Goal: Task Accomplishment & Management: Manage account settings

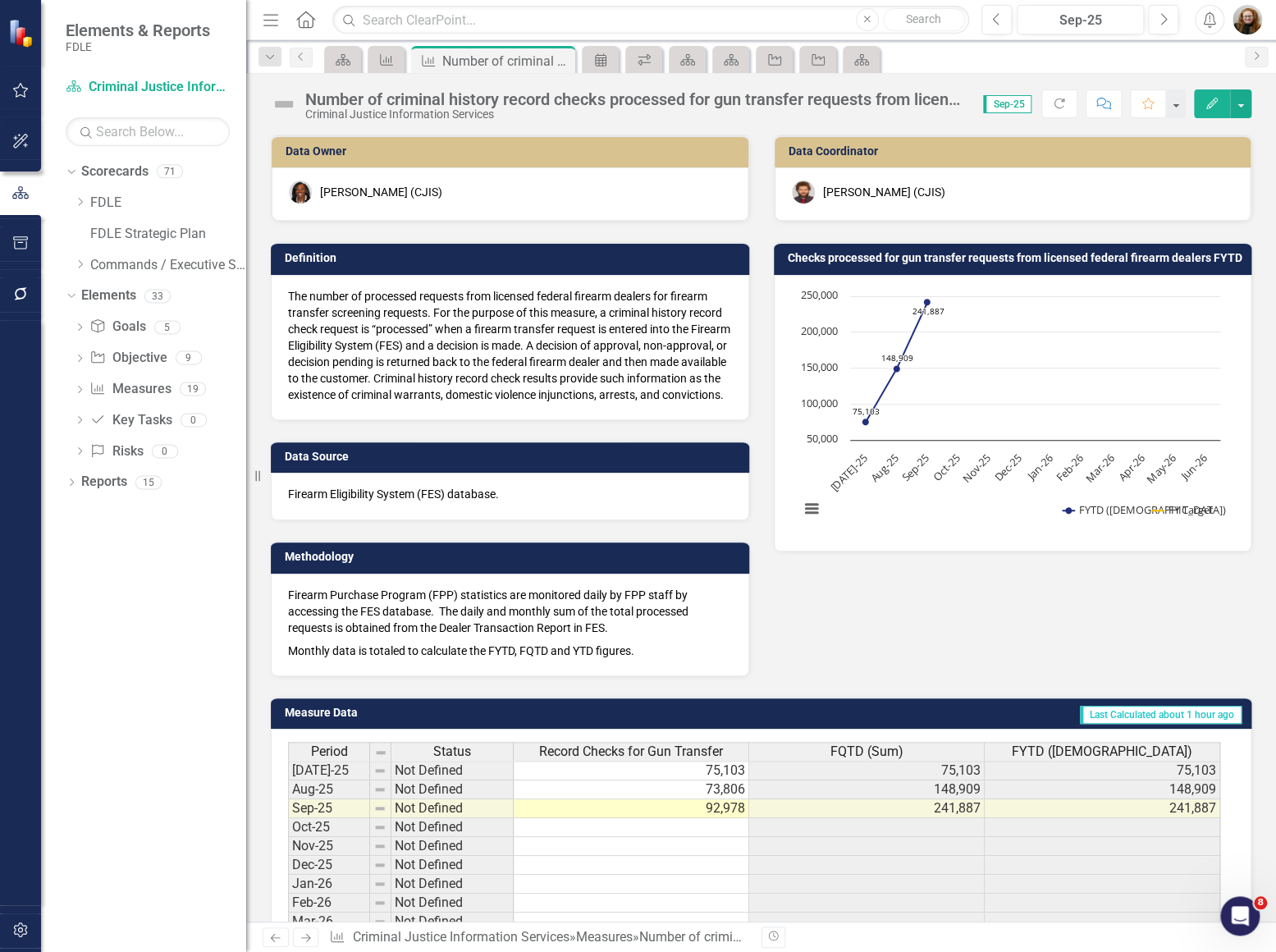
click at [123, 630] on div "Dropdown Scorecards 71 Dropdown FDLE Commissioner's Initiative Team Project Das…" at bounding box center [143, 555] width 206 height 793
click at [74, 303] on div "Dropdown Elements 33" at bounding box center [156, 298] width 180 height 31
click at [66, 295] on icon "Dropdown" at bounding box center [70, 295] width 9 height 12
click at [648, 57] on icon "Workflows" at bounding box center [644, 60] width 16 height 14
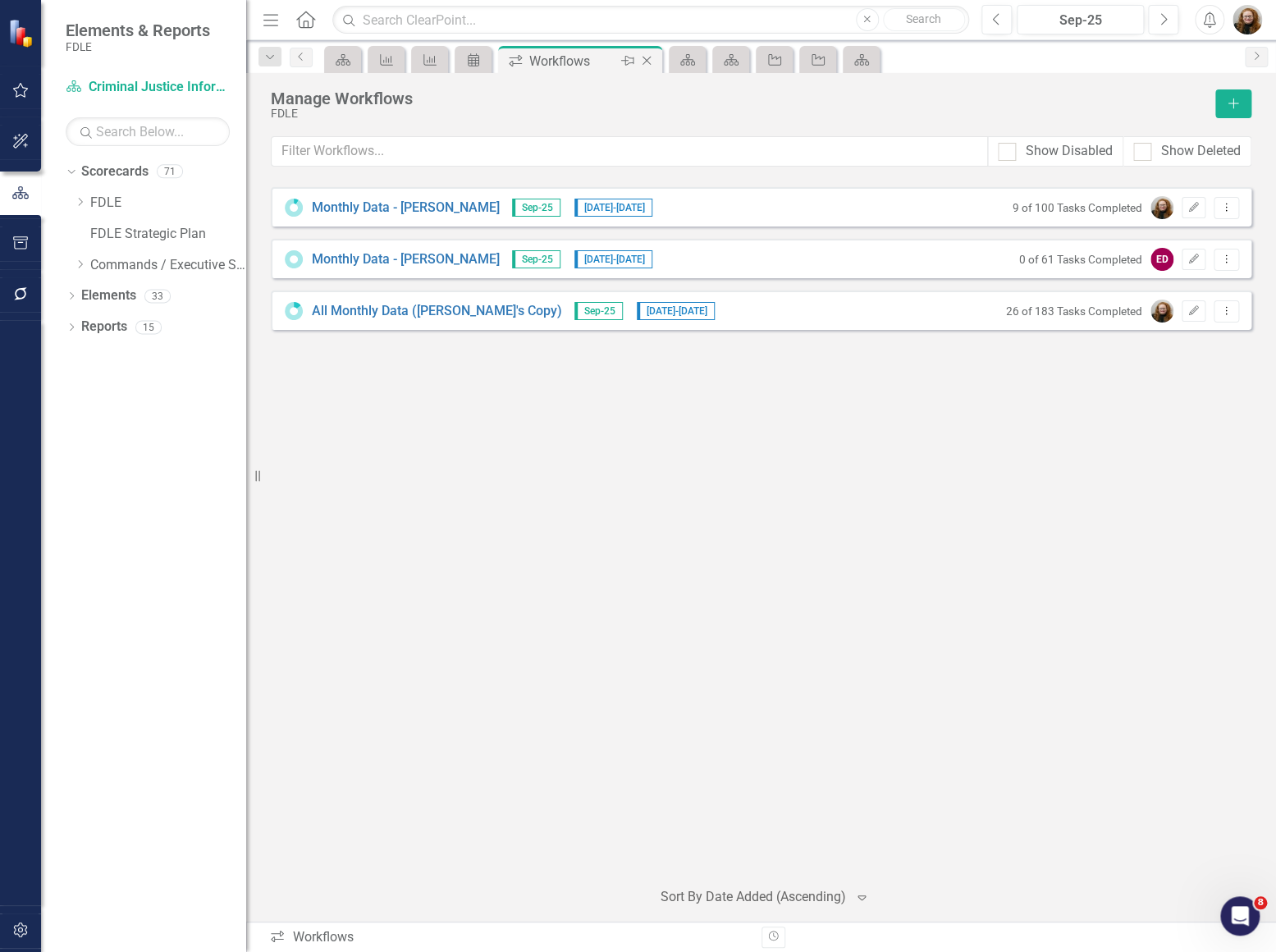
click at [653, 57] on icon "Close" at bounding box center [647, 61] width 16 height 14
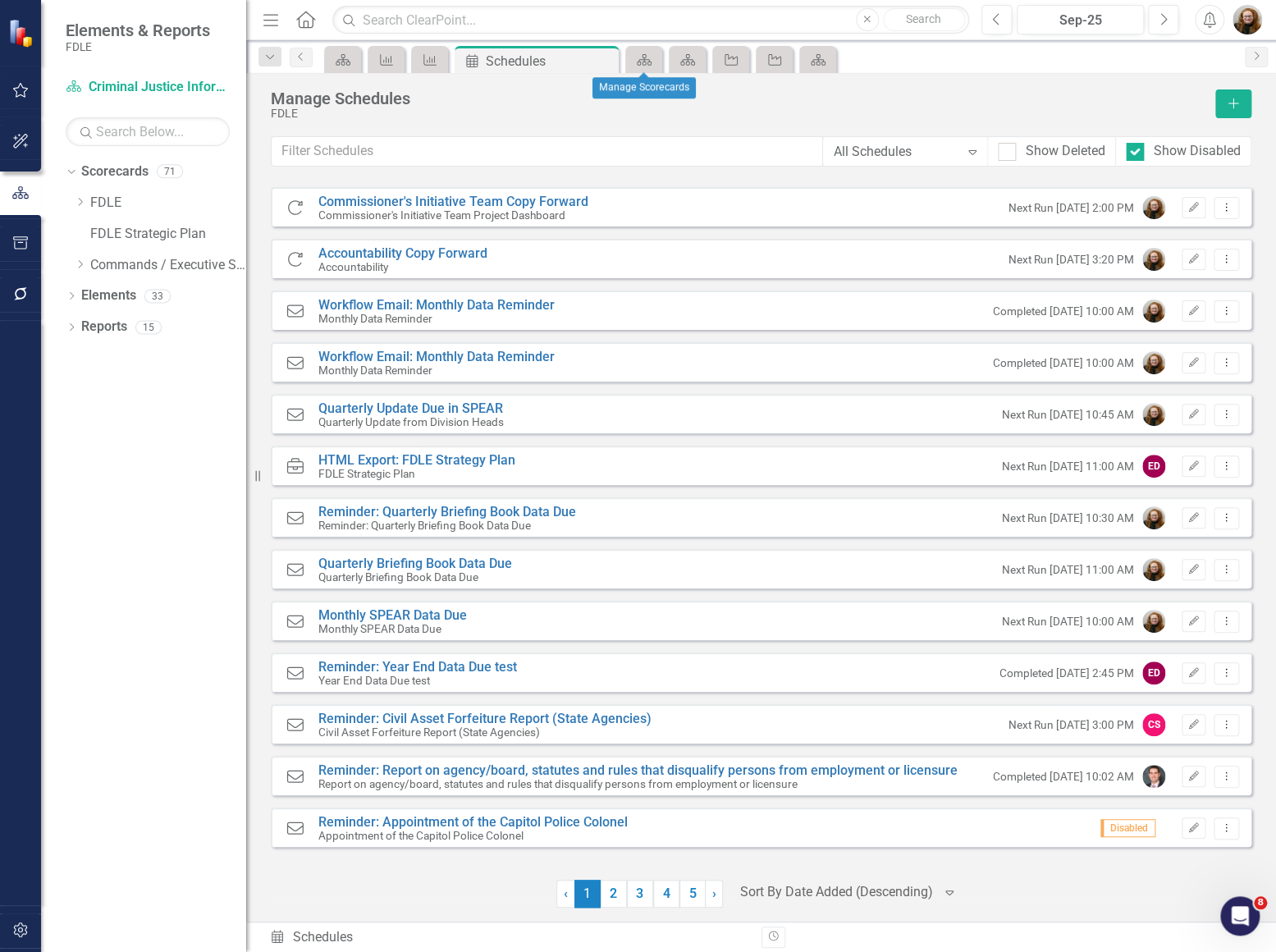
click at [660, 57] on div "Scorecard" at bounding box center [644, 60] width 37 height 27
click at [656, 60] on link "Scorecard" at bounding box center [644, 59] width 29 height 21
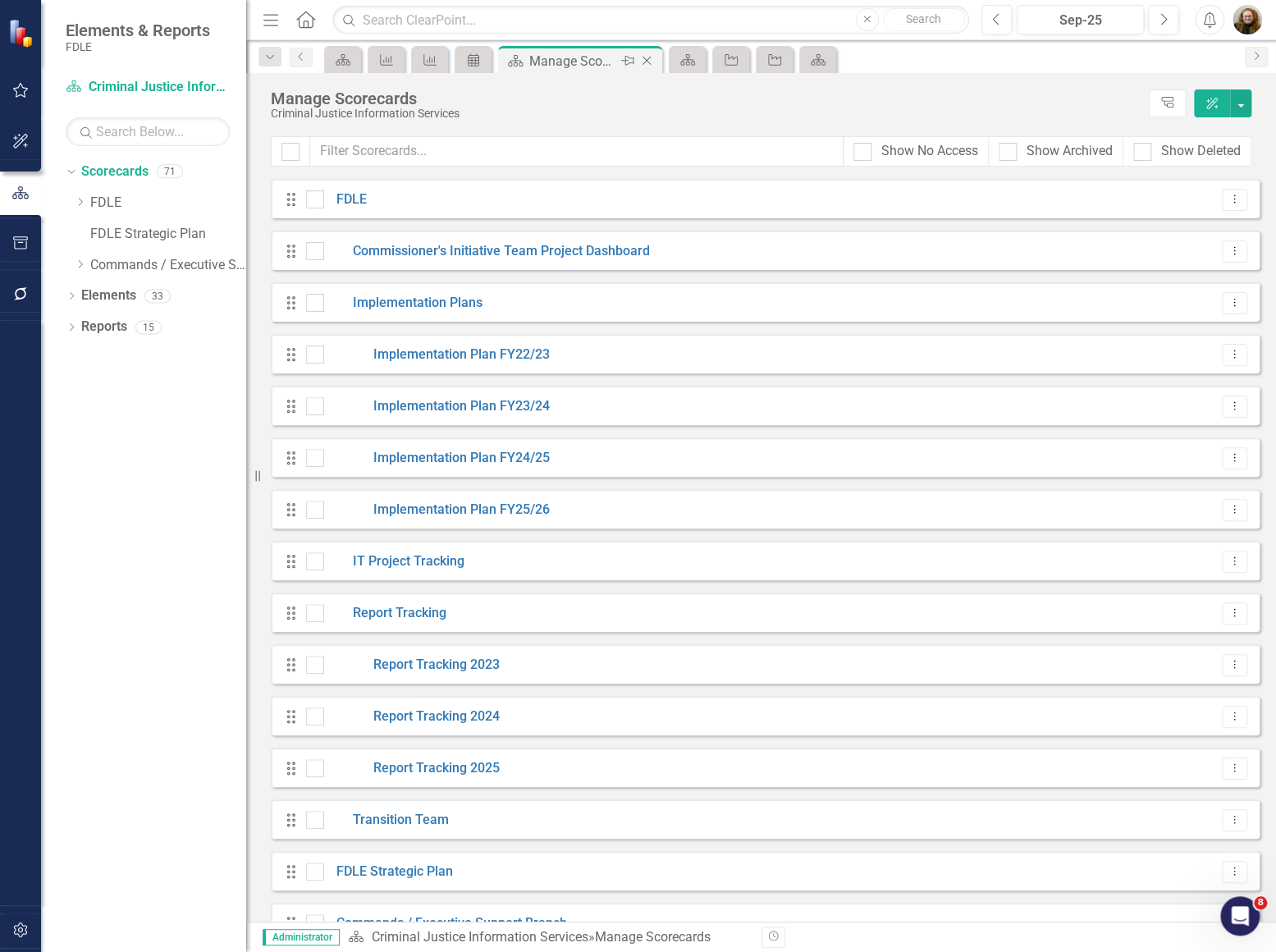
click at [649, 61] on icon "Close" at bounding box center [647, 61] width 16 height 14
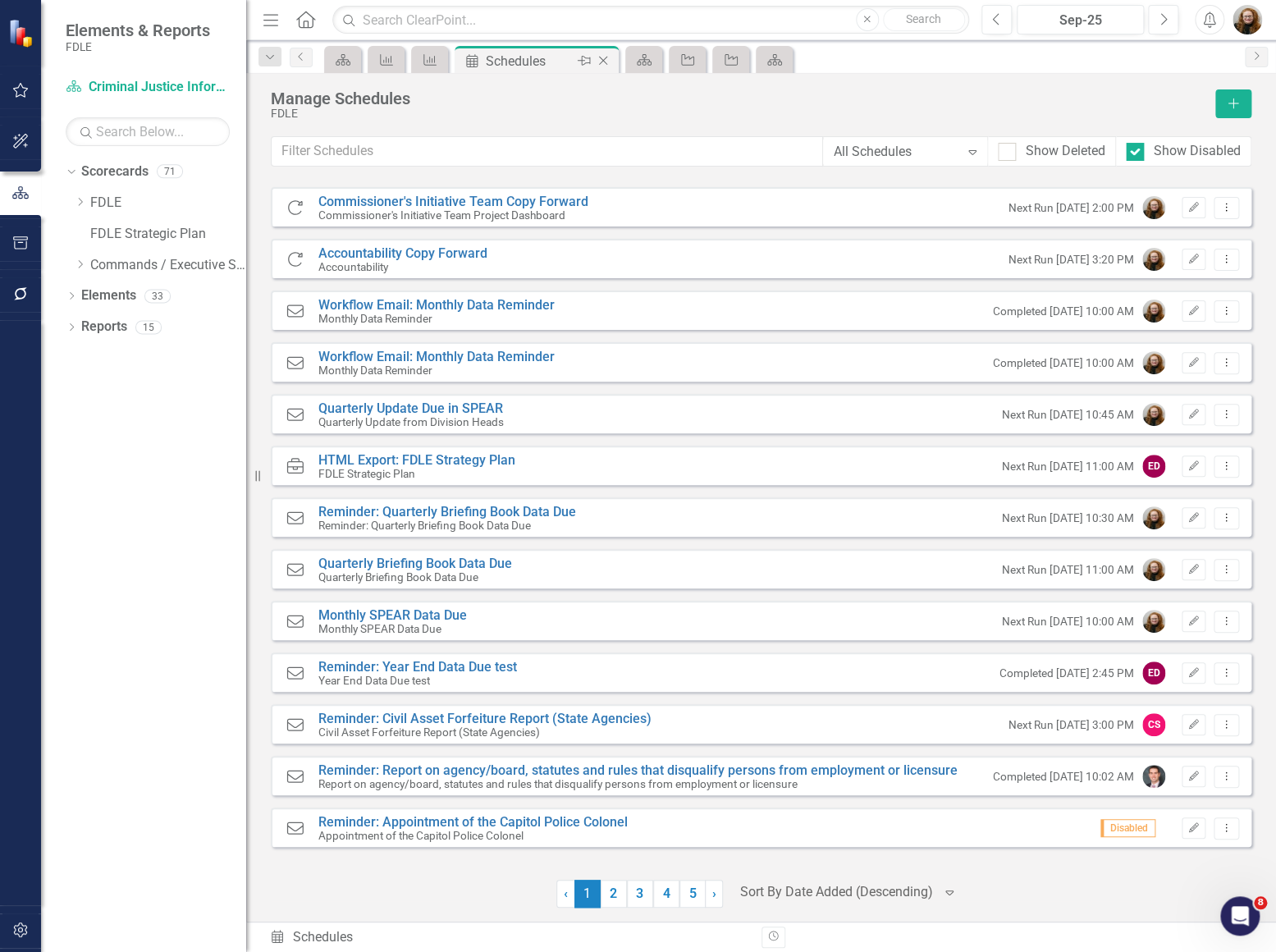
click at [601, 57] on icon "Close" at bounding box center [603, 61] width 16 height 14
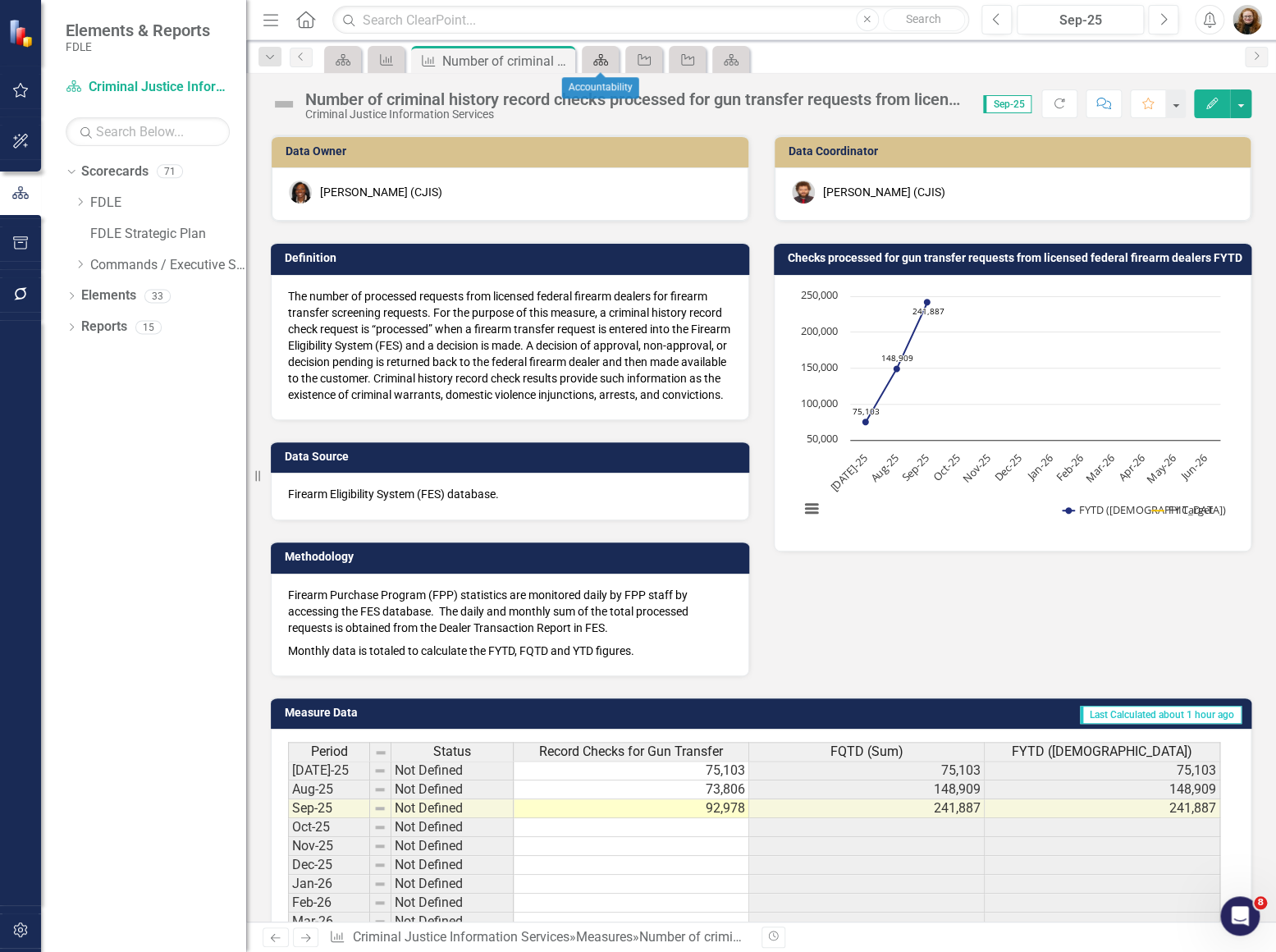
click at [611, 57] on link "Scorecard" at bounding box center [600, 59] width 29 height 21
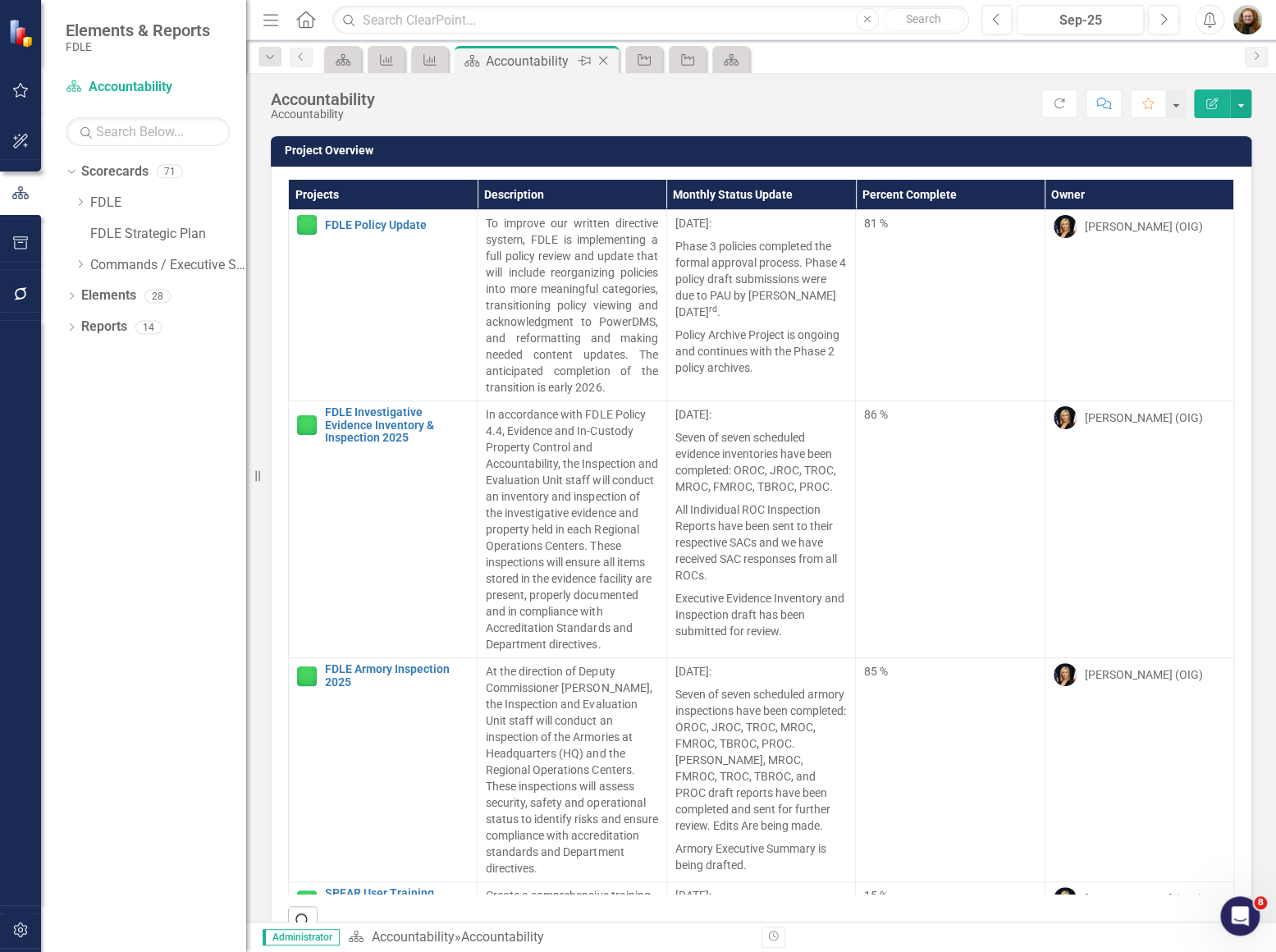
click at [609, 57] on icon "Close" at bounding box center [603, 61] width 16 height 14
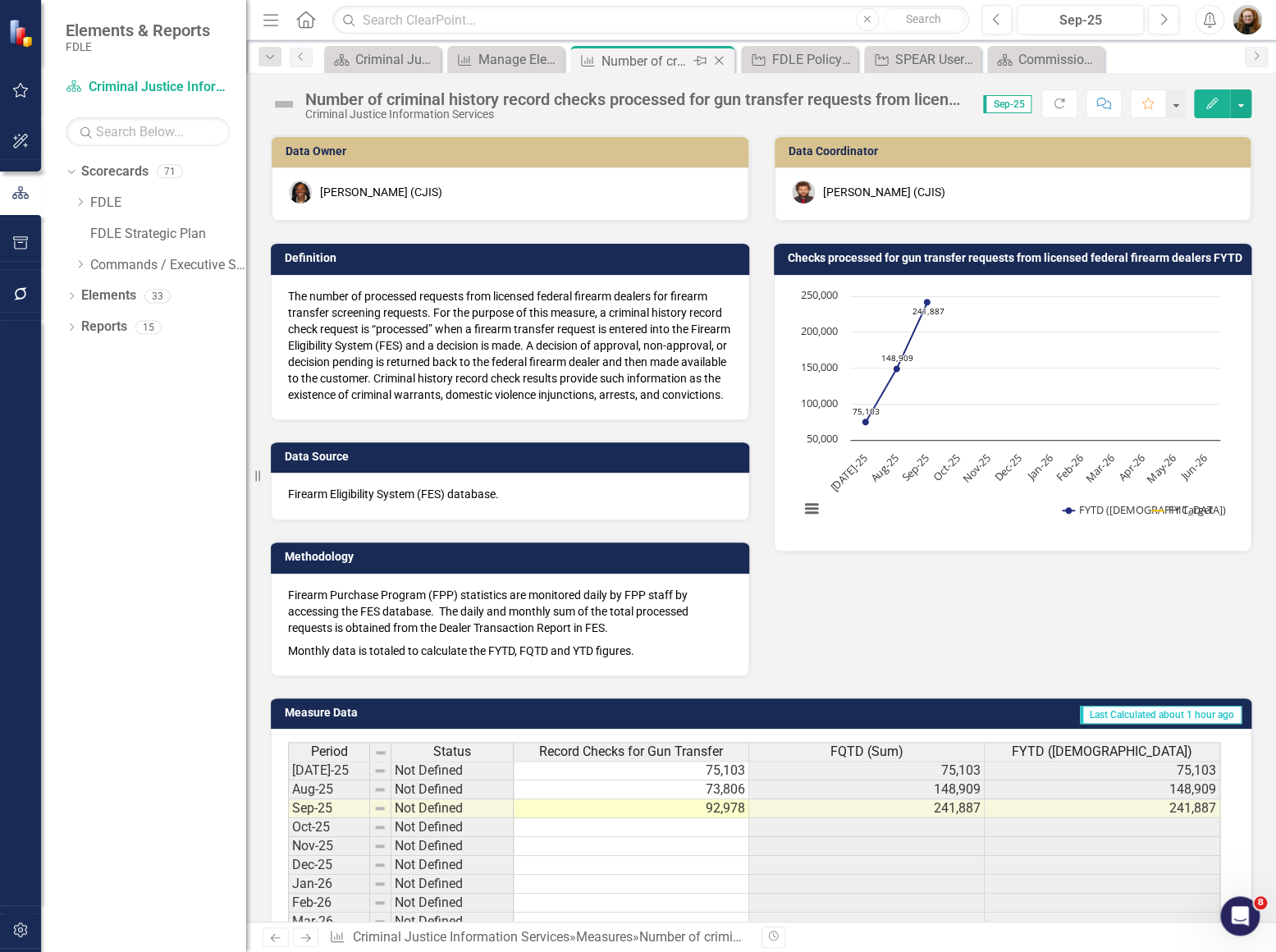
click at [722, 55] on icon "Close" at bounding box center [719, 61] width 16 height 14
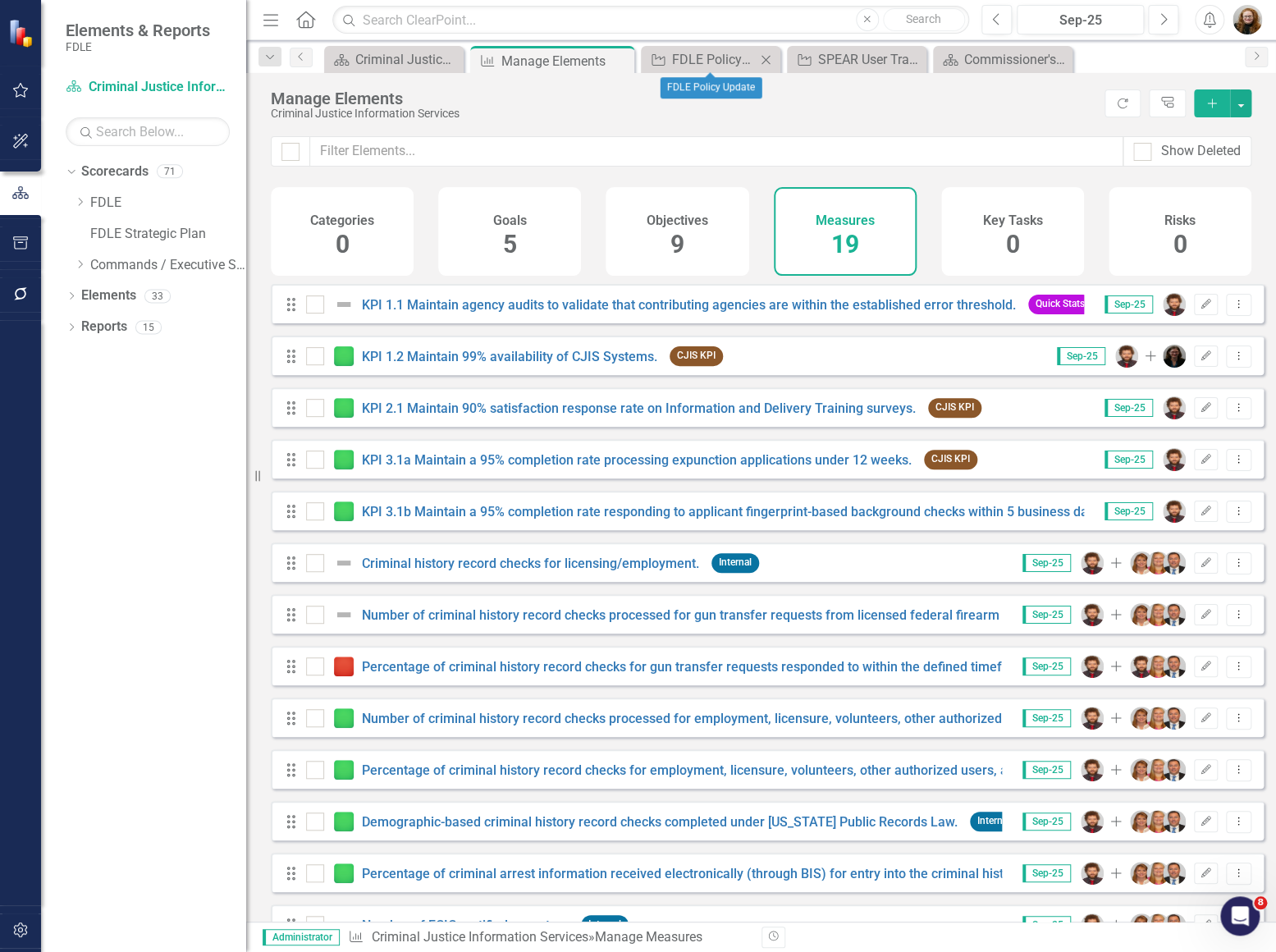
click at [767, 57] on icon at bounding box center [766, 60] width 9 height 9
click at [811, 63] on icon at bounding box center [815, 60] width 9 height 9
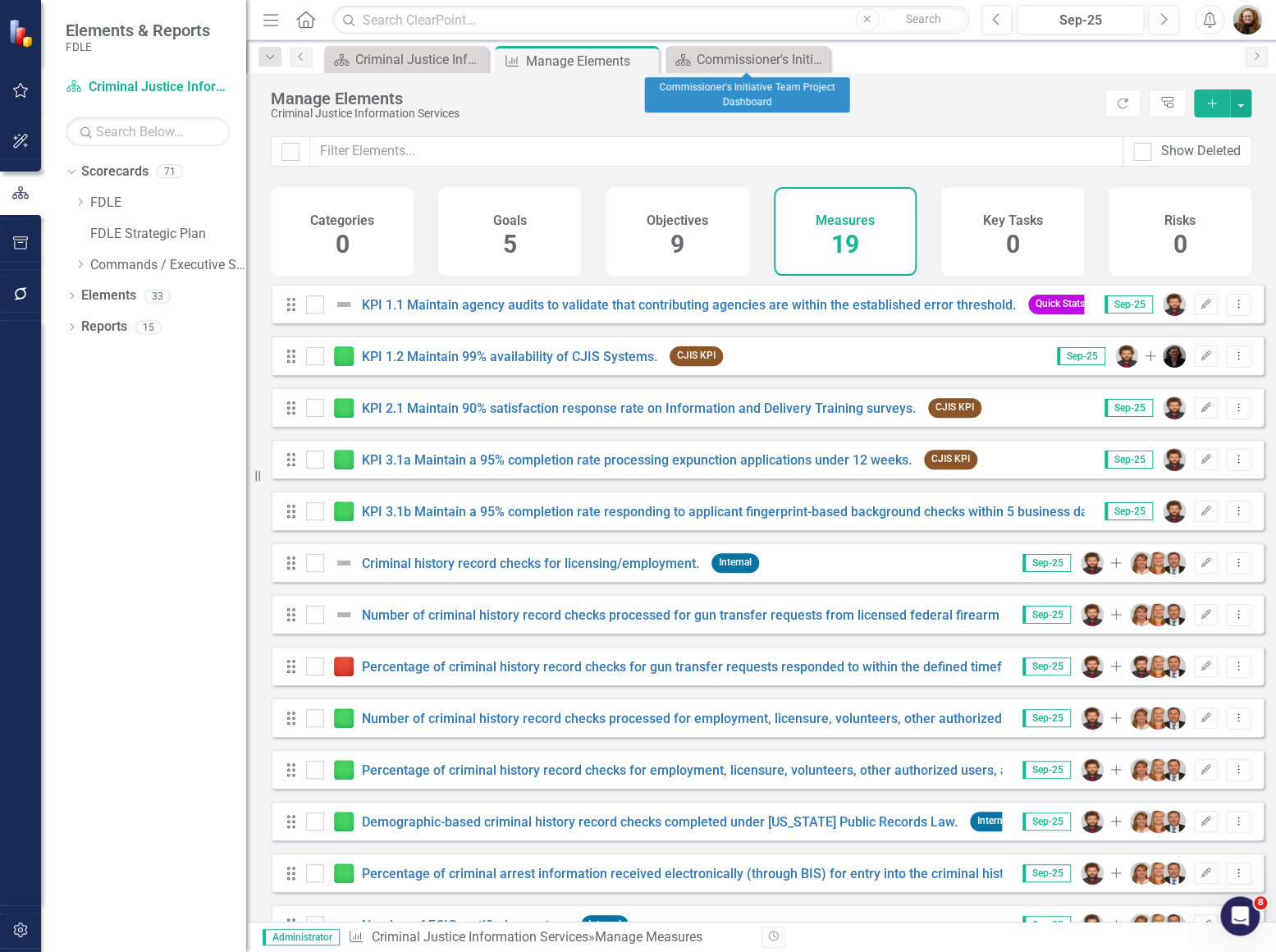
click at [0, 0] on icon "Close" at bounding box center [0, 0] width 0 height 0
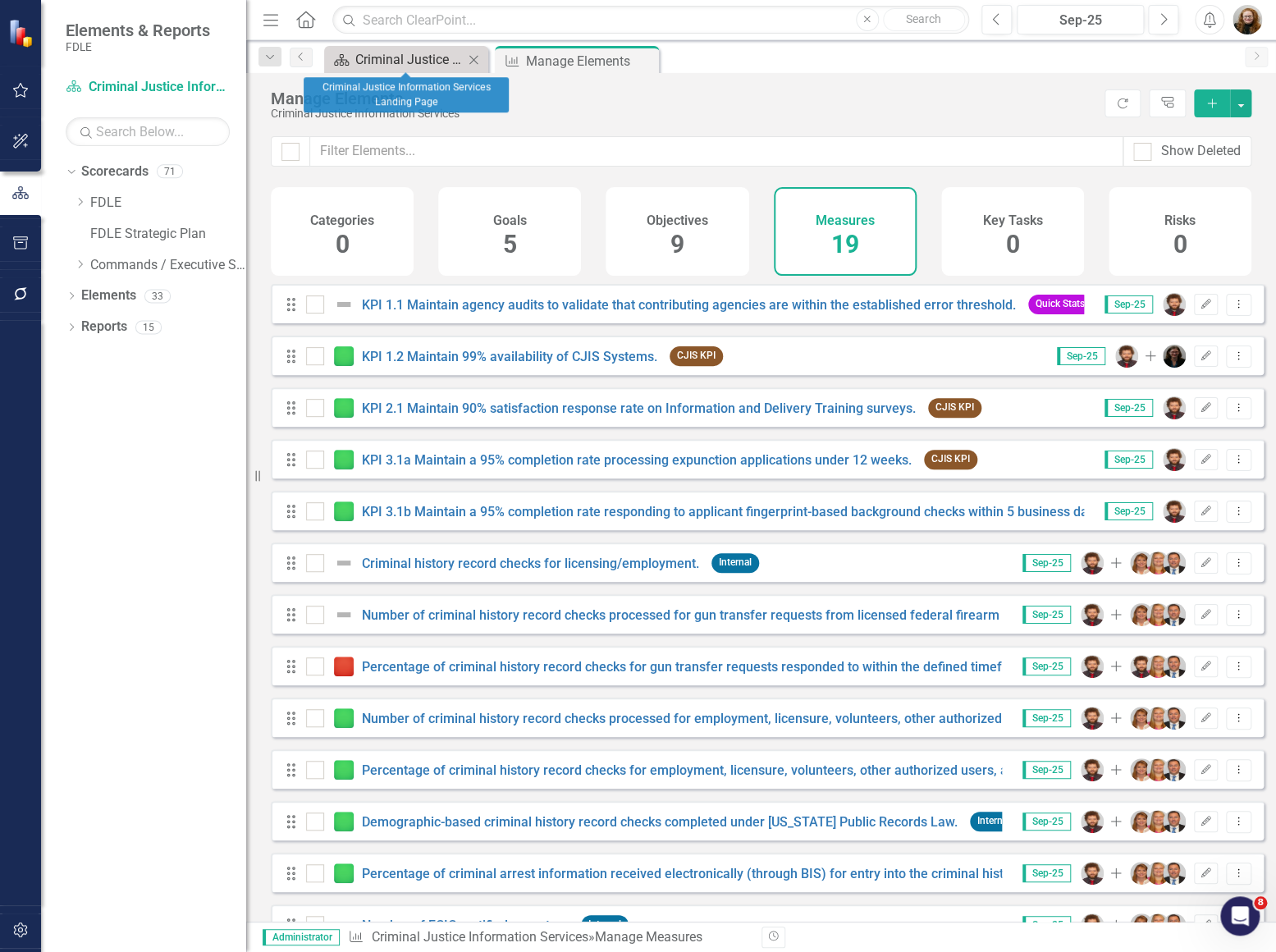
click at [435, 58] on div "Criminal Justice Information Services Landing Page" at bounding box center [409, 59] width 109 height 21
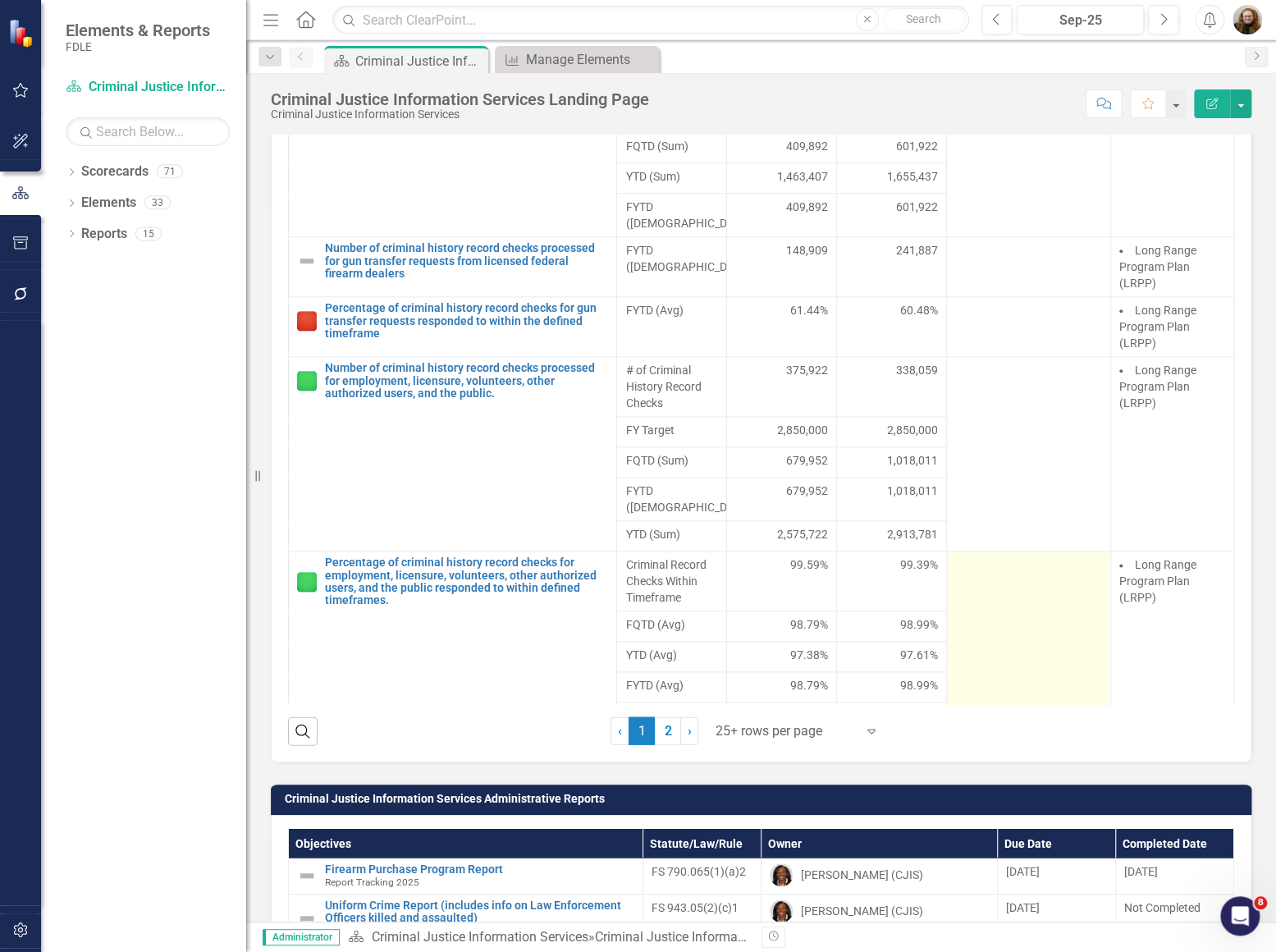
scroll to position [1418, 0]
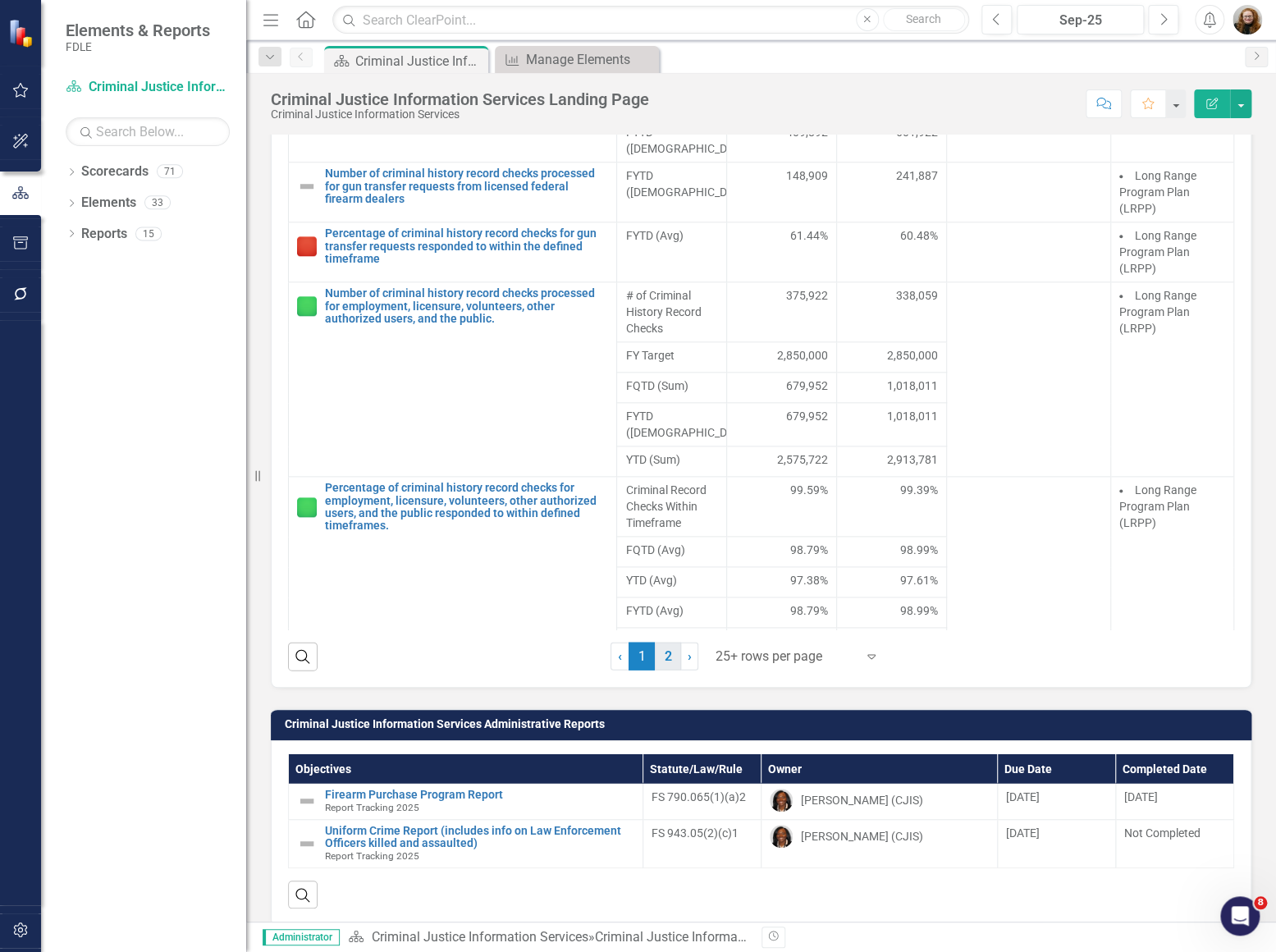
click at [656, 670] on link "2" at bounding box center [667, 656] width 26 height 28
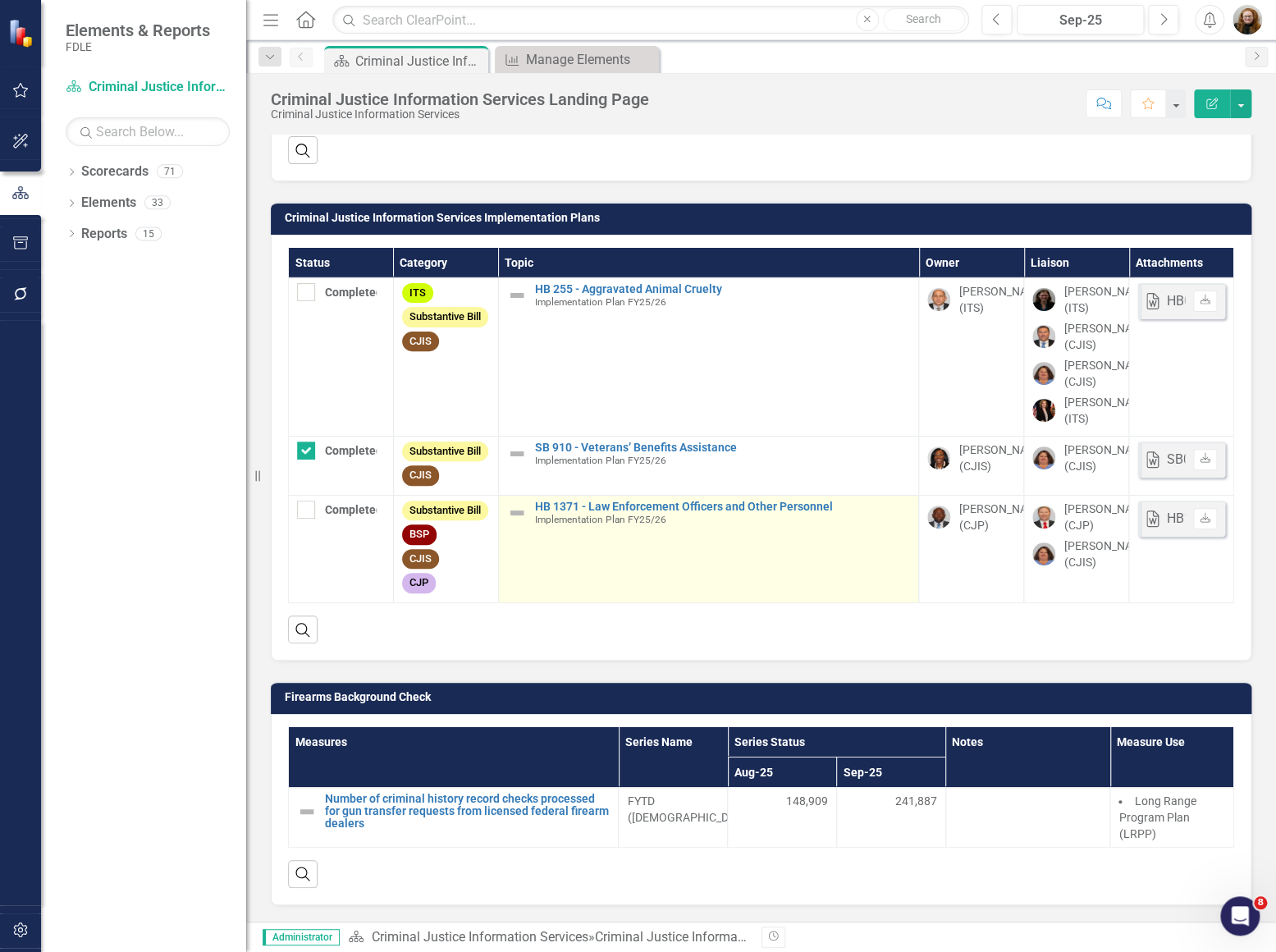
scroll to position [2265, 0]
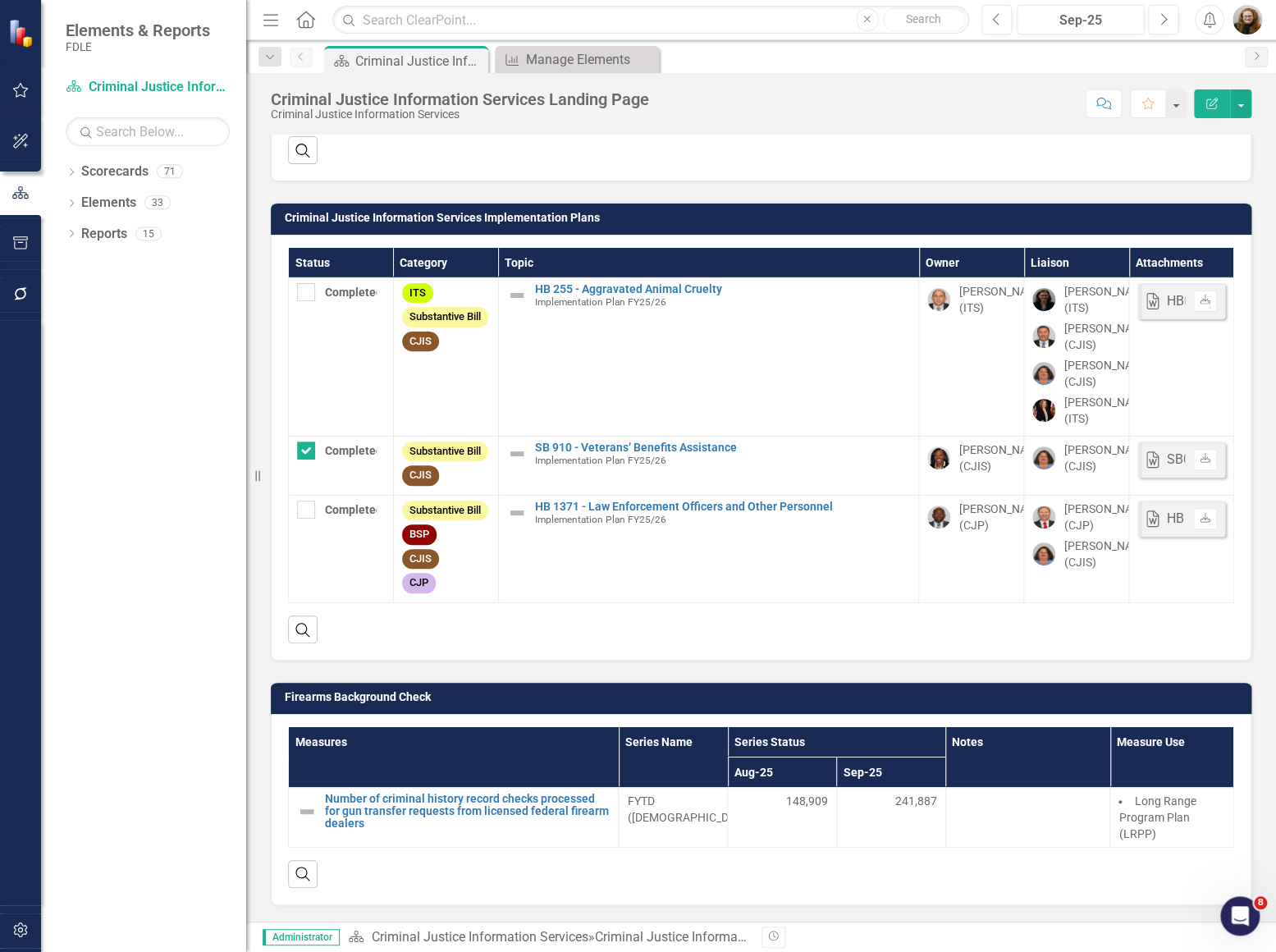
click at [156, 803] on div "Dropdown Scorecards 71 Dropdown FDLE Commissioner's Initiative Team Project Das…" at bounding box center [143, 555] width 206 height 793
click at [70, 176] on icon "Dropdown" at bounding box center [72, 174] width 12 height 9
click at [78, 271] on div "Dropdown" at bounding box center [81, 264] width 13 height 14
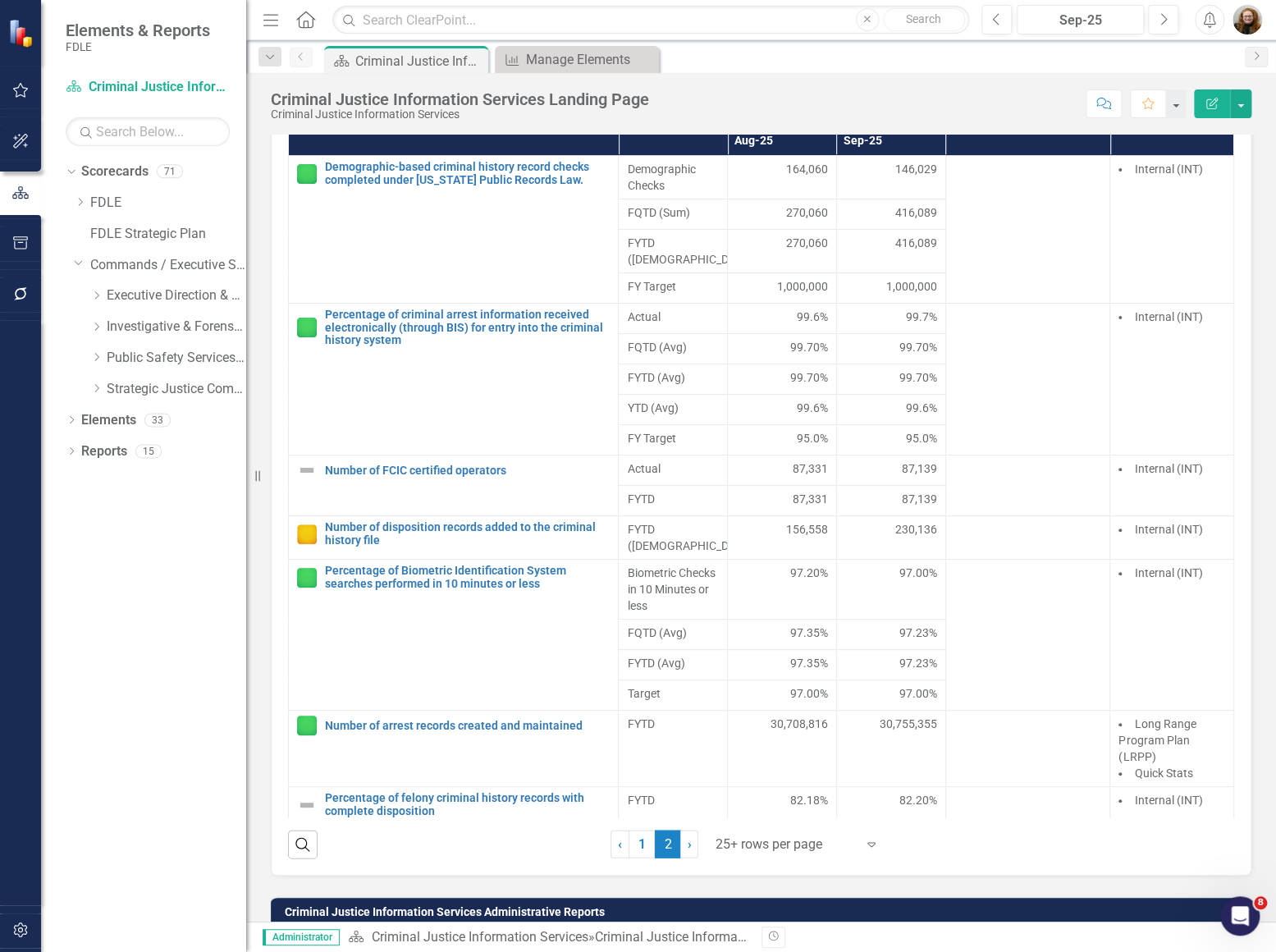
scroll to position [1220, 0]
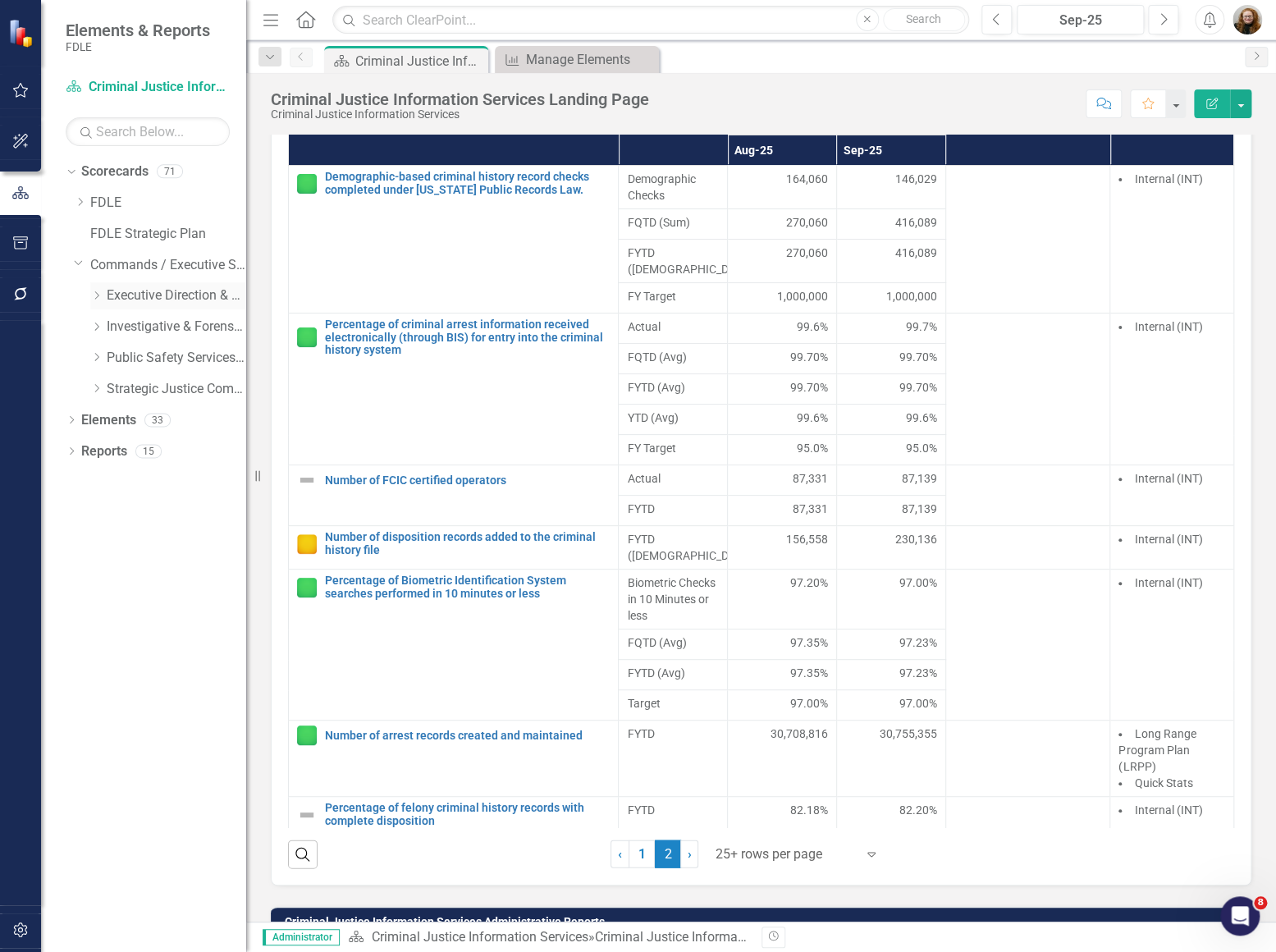
click at [101, 303] on div "Dropdown Executive Direction & Business Support" at bounding box center [168, 296] width 156 height 27
click at [100, 295] on icon "Dropdown" at bounding box center [97, 295] width 13 height 10
click at [118, 359] on icon "Dropdown" at bounding box center [113, 357] width 13 height 10
click at [129, 389] on icon "Dropdown" at bounding box center [130, 388] width 13 height 10
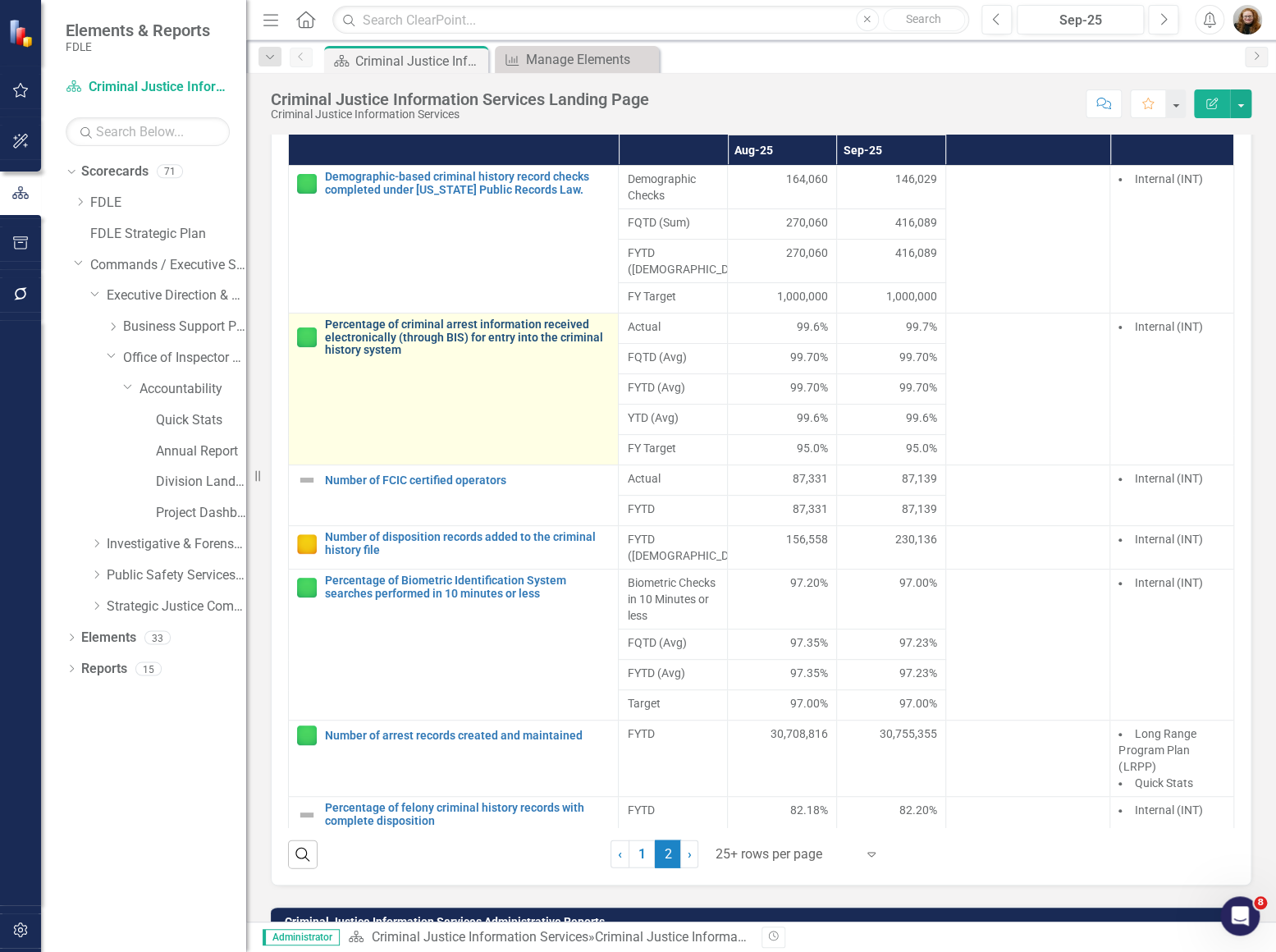
click at [547, 347] on link "Percentage of criminal arrest information received electronically (through BIS)…" at bounding box center [467, 338] width 284 height 38
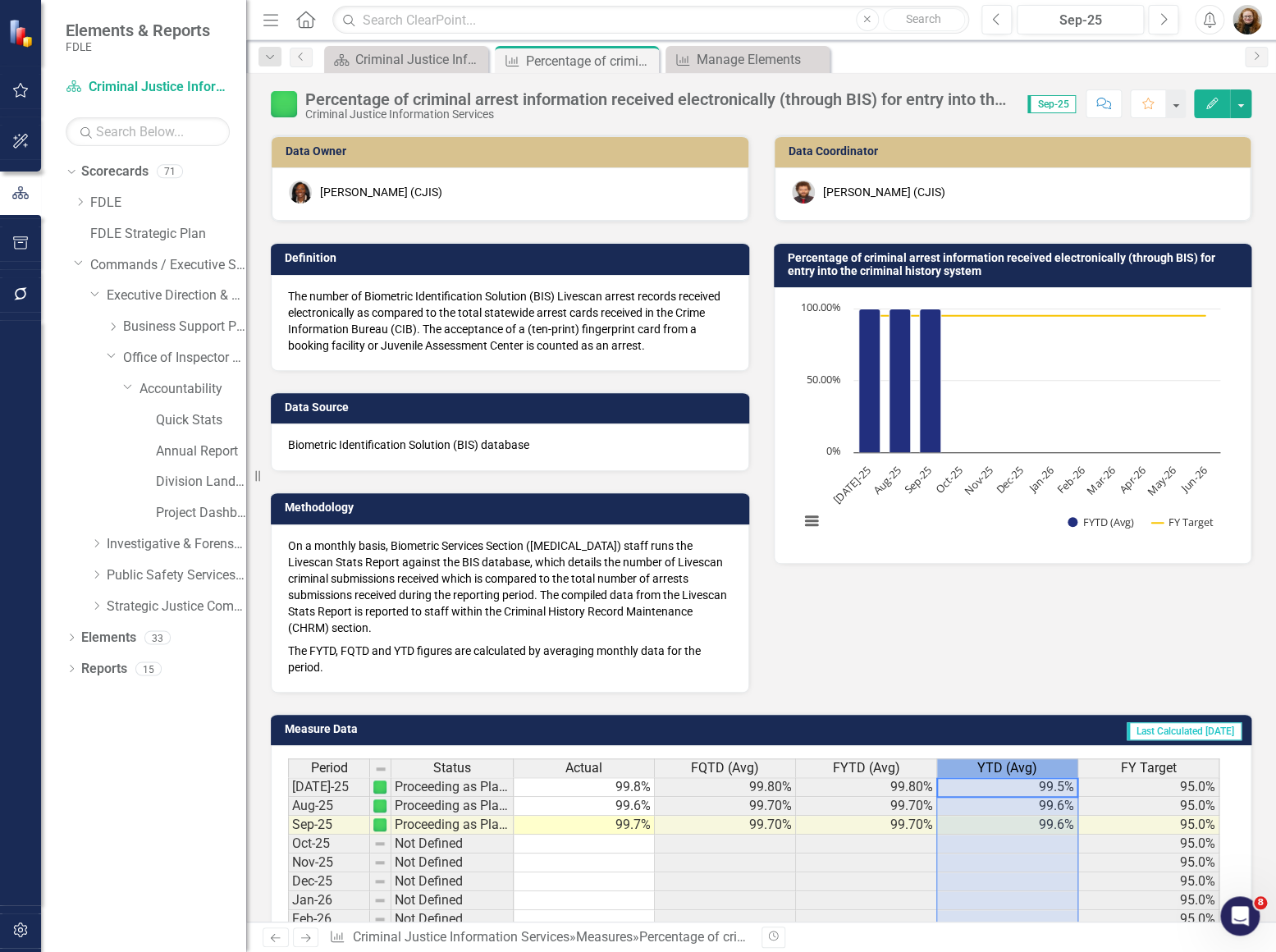
click at [1049, 766] on div "YTD (Avg)" at bounding box center [1007, 768] width 140 height 18
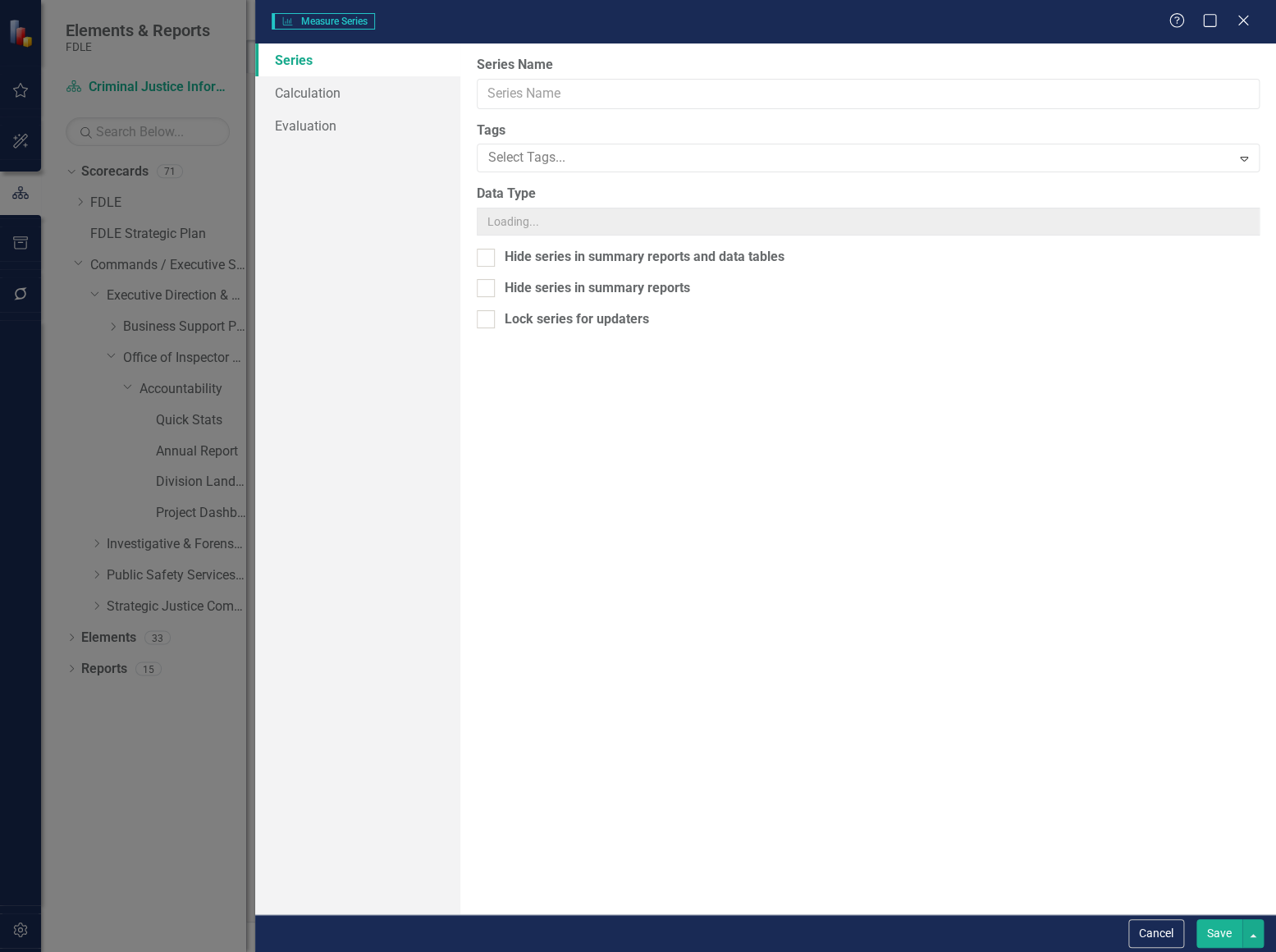
type input "YTD (Avg)"
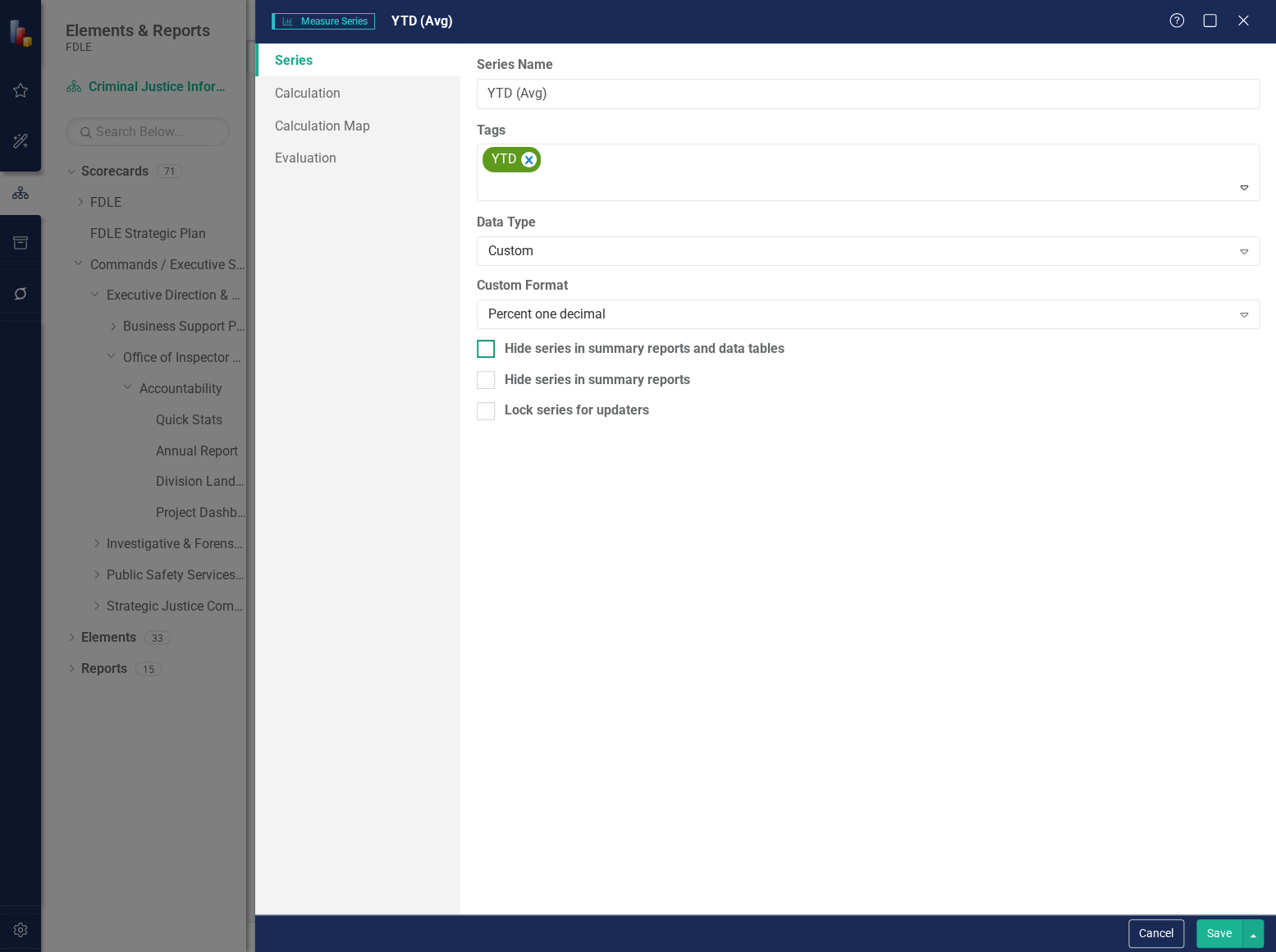
click at [486, 350] on input "Hide series in summary reports and data tables" at bounding box center [483, 345] width 11 height 11
checkbox input "true"
click at [1214, 936] on button "Save" at bounding box center [1219, 934] width 46 height 29
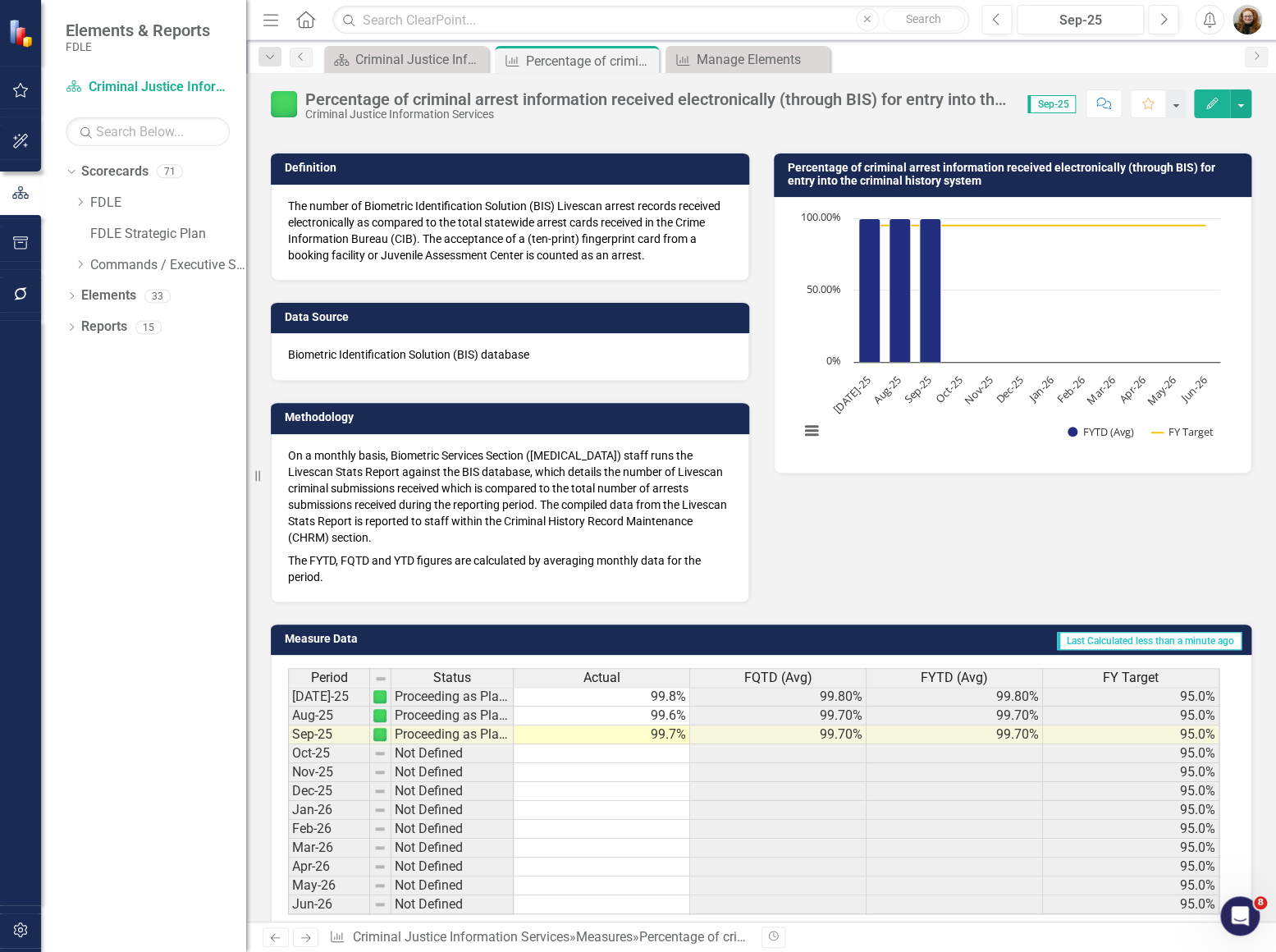
scroll to position [85, 0]
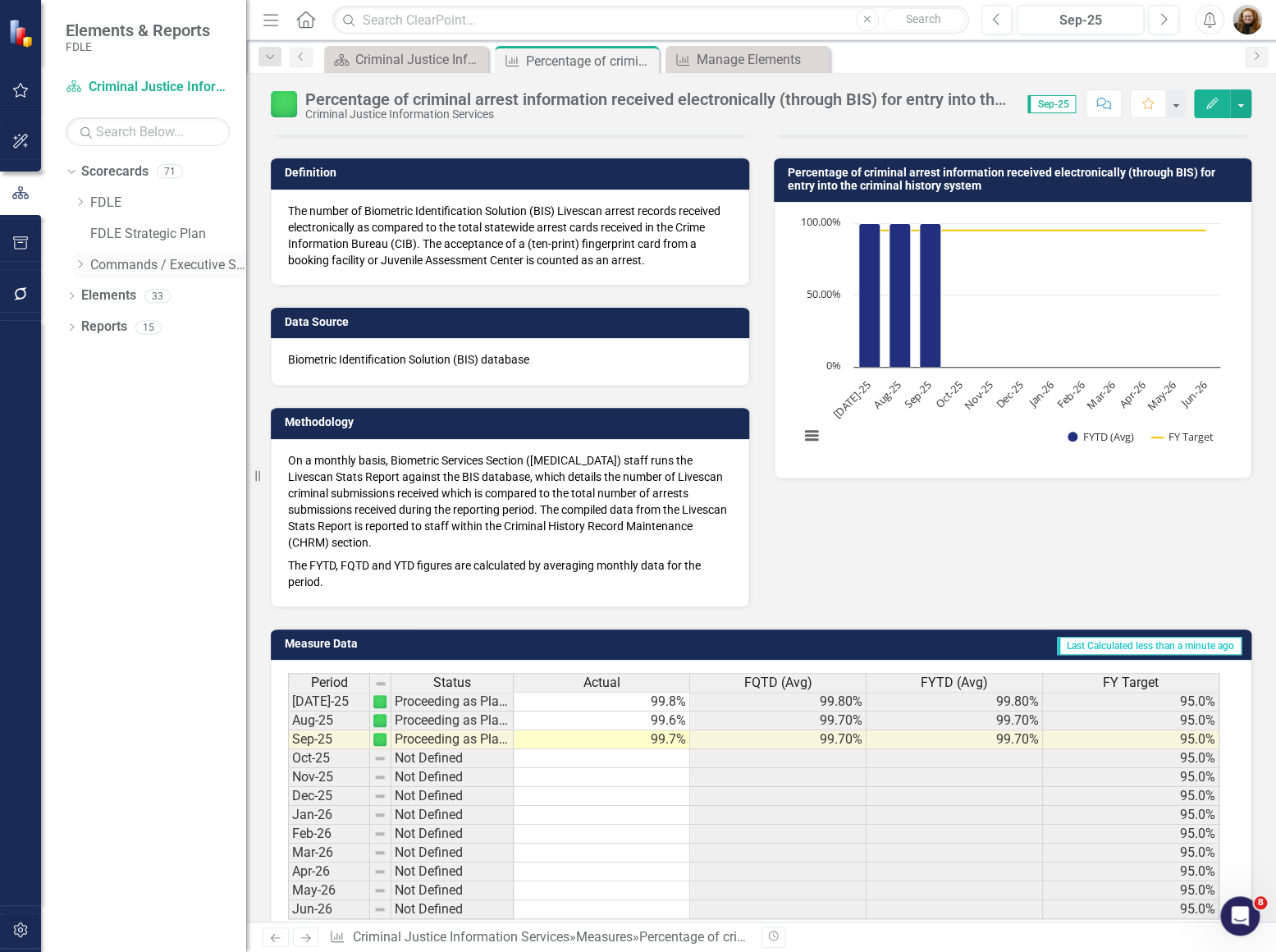
click at [77, 271] on div "Dropdown" at bounding box center [81, 264] width 13 height 14
drag, startPoint x: 97, startPoint y: 389, endPoint x: 118, endPoint y: 460, distance: 74.0
click at [97, 389] on icon "Dropdown" at bounding box center [97, 388] width 13 height 10
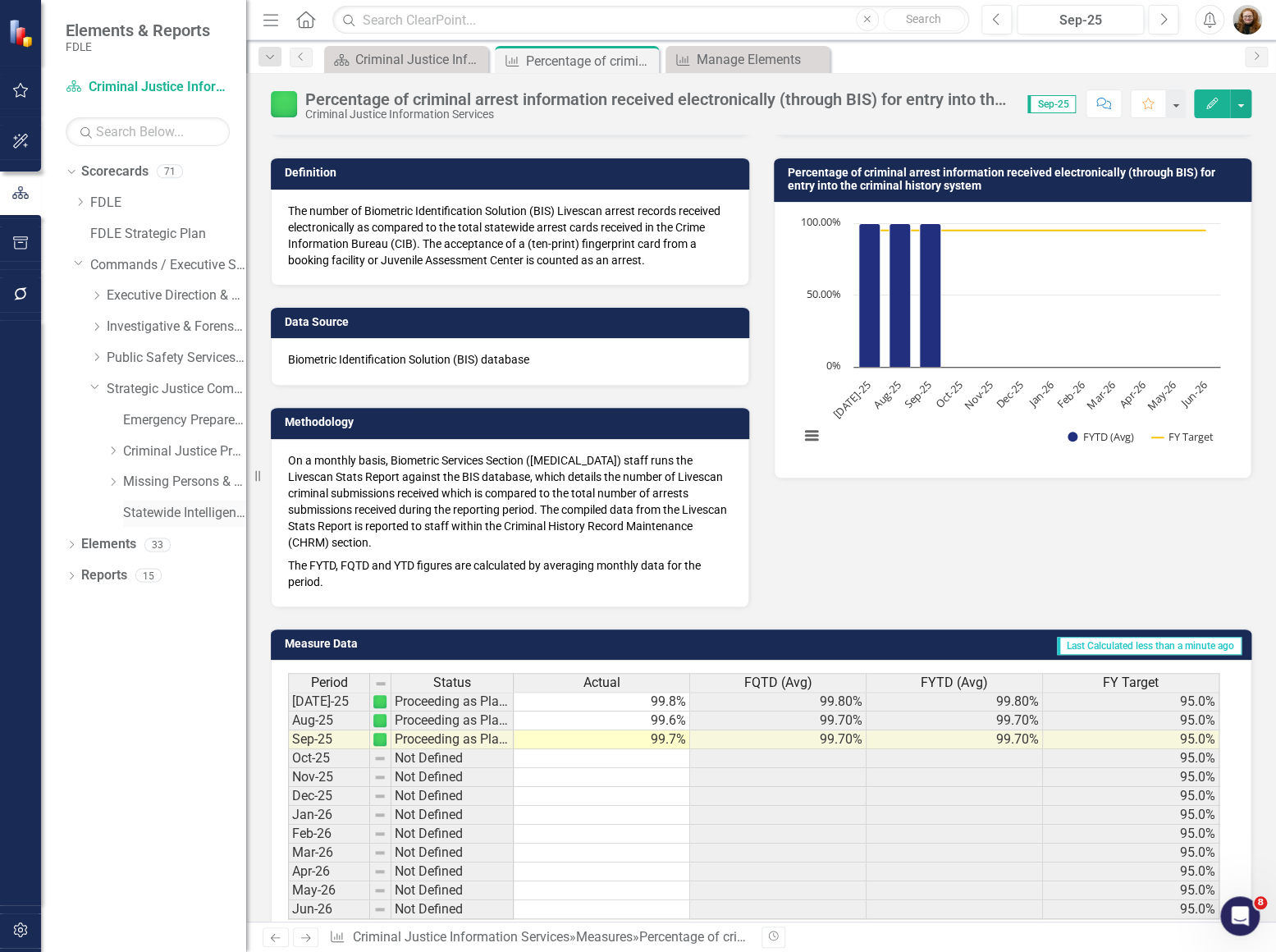
click at [136, 513] on link "Statewide Intelligence" at bounding box center [185, 513] width 123 height 19
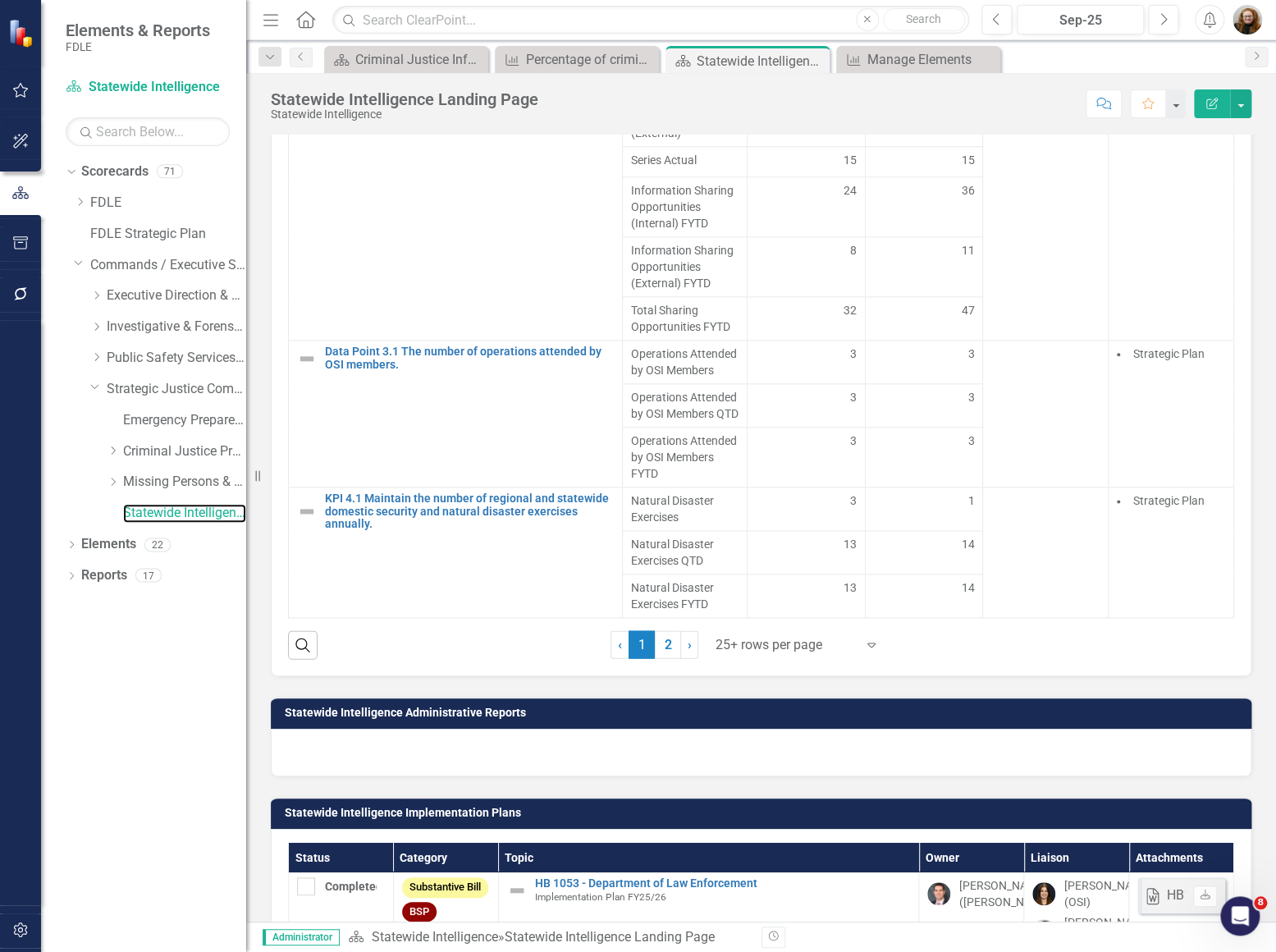
scroll to position [1268, 0]
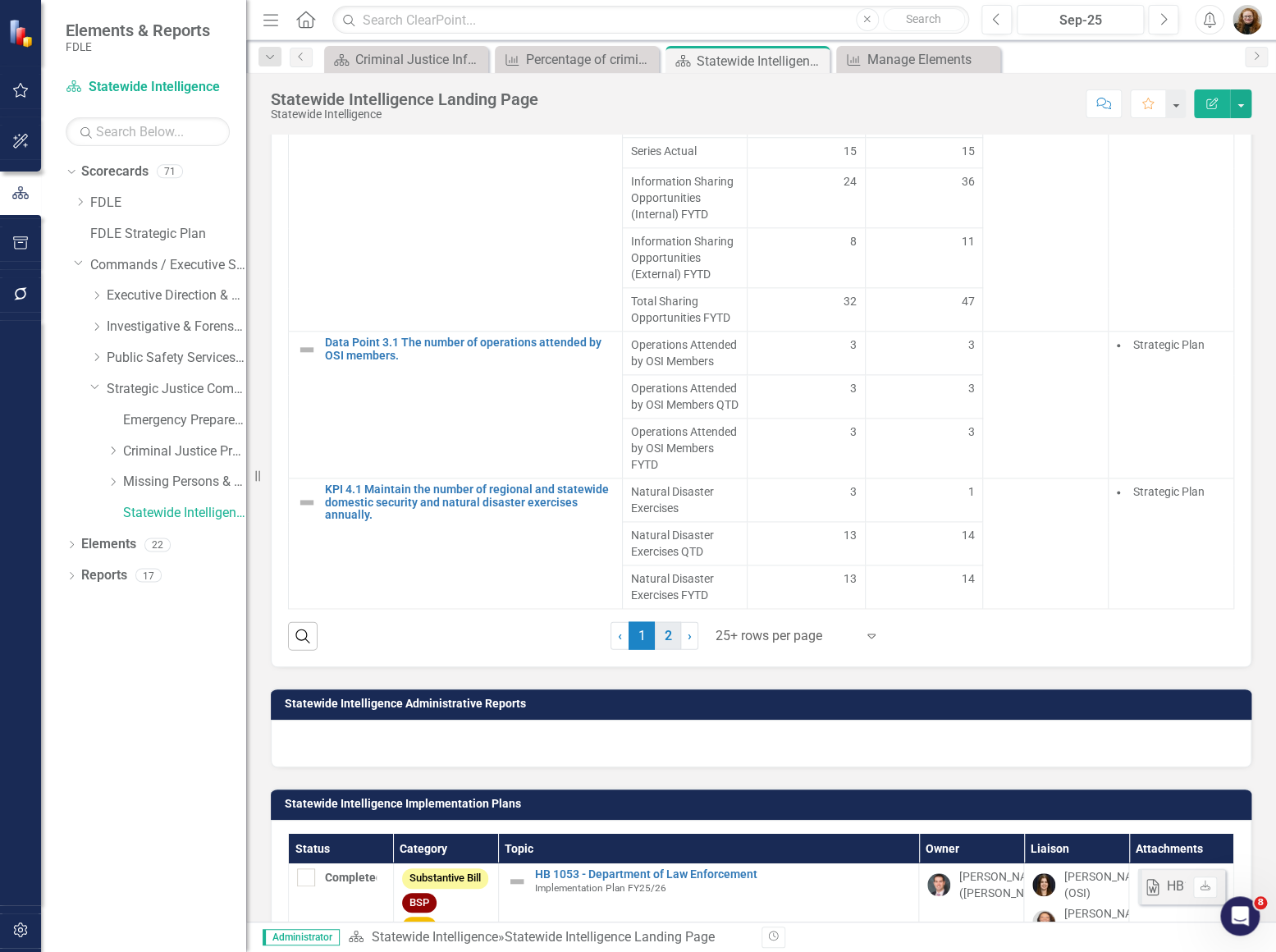
click at [666, 649] on link "2" at bounding box center [667, 635] width 26 height 28
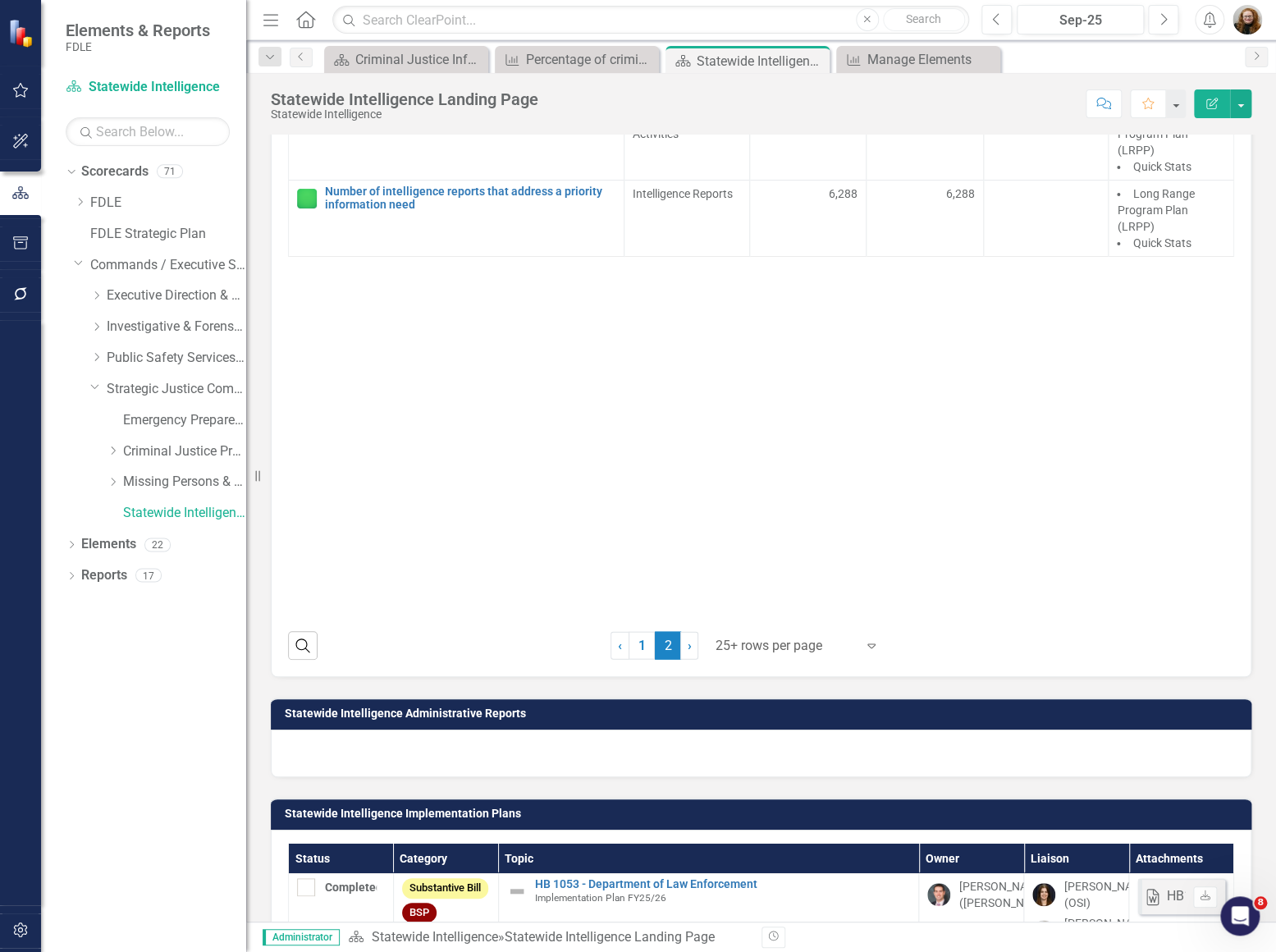
scroll to position [1259, 0]
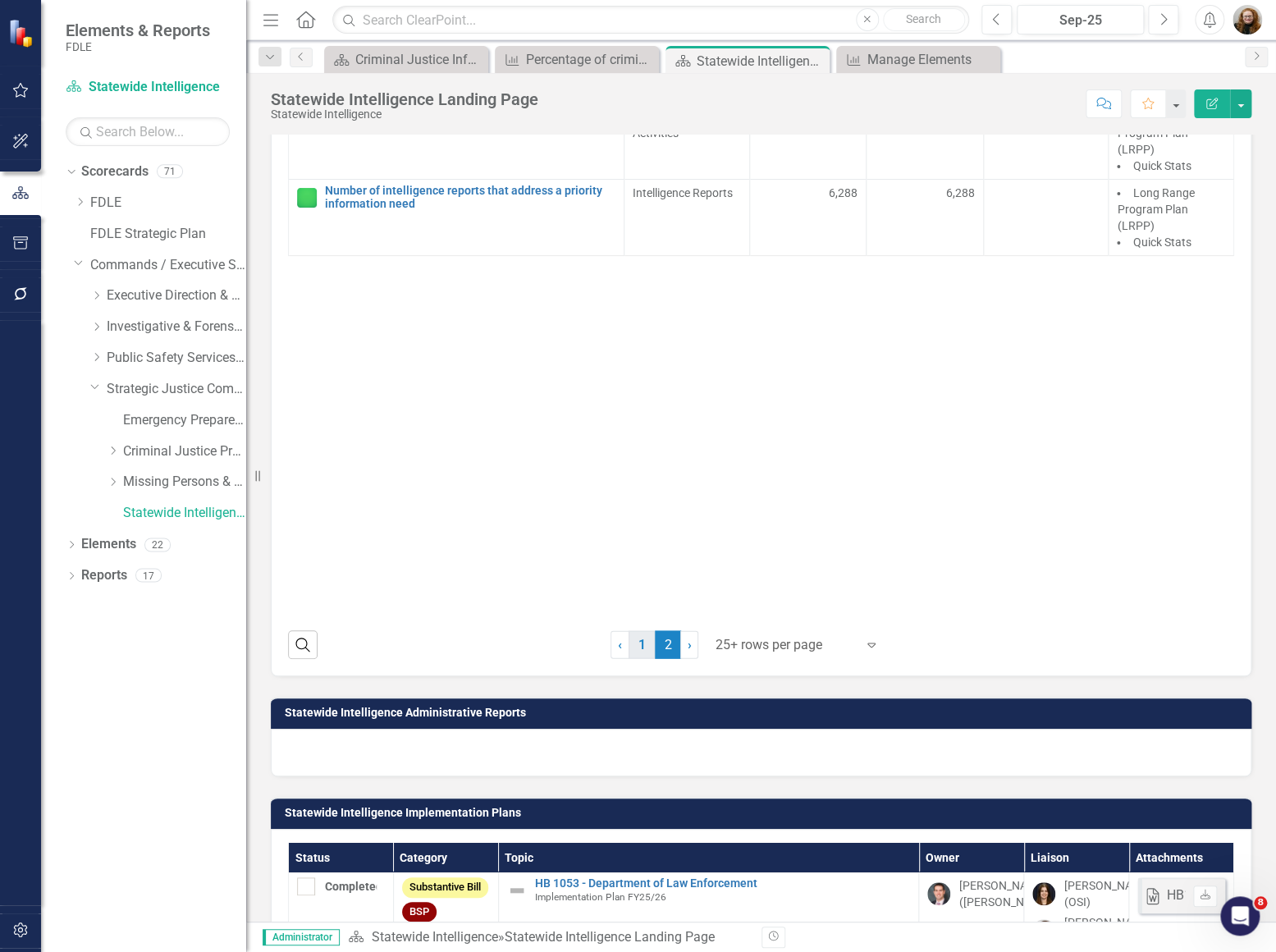
click at [631, 659] on link "1" at bounding box center [641, 644] width 26 height 28
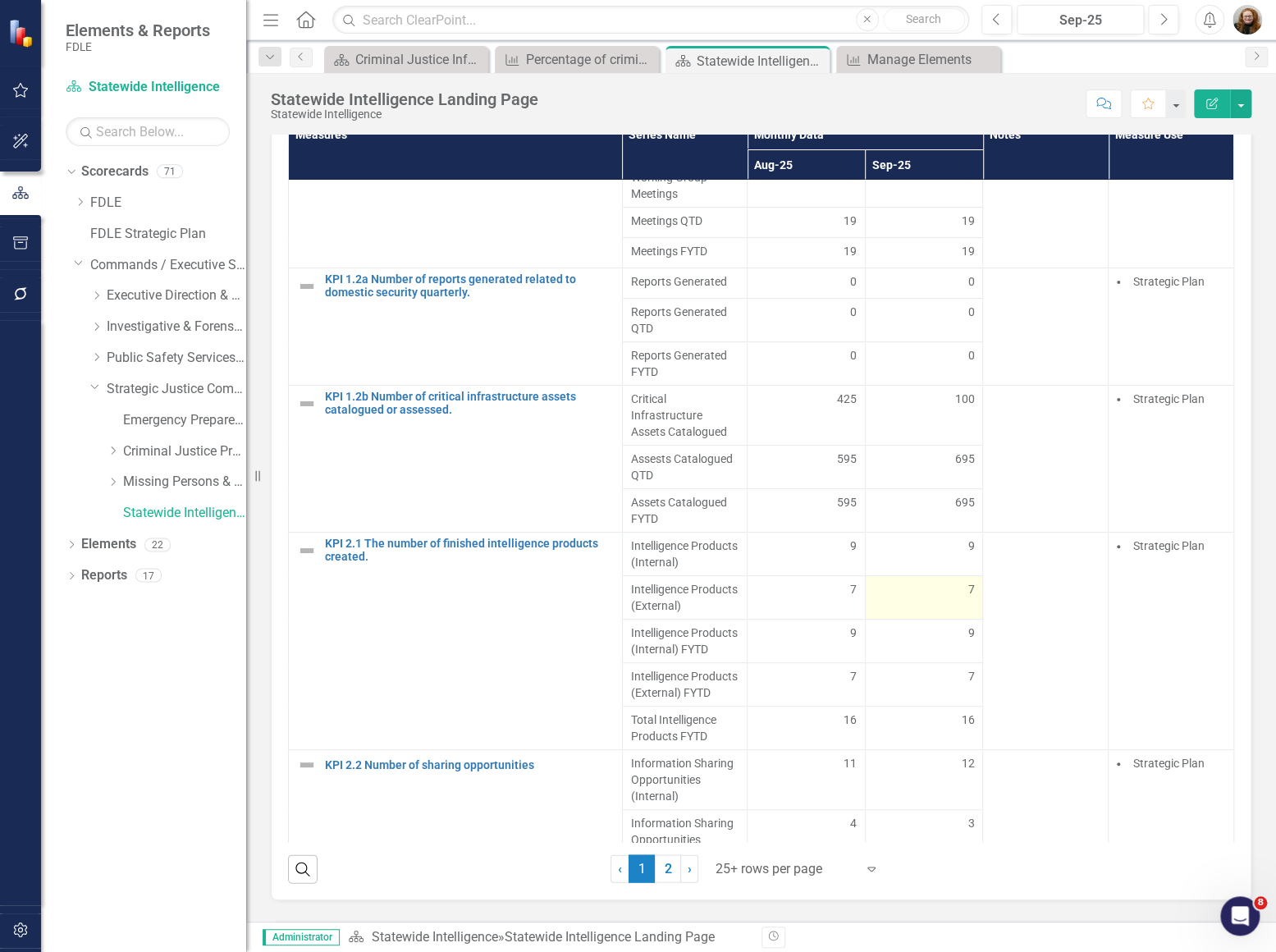
scroll to position [0, 0]
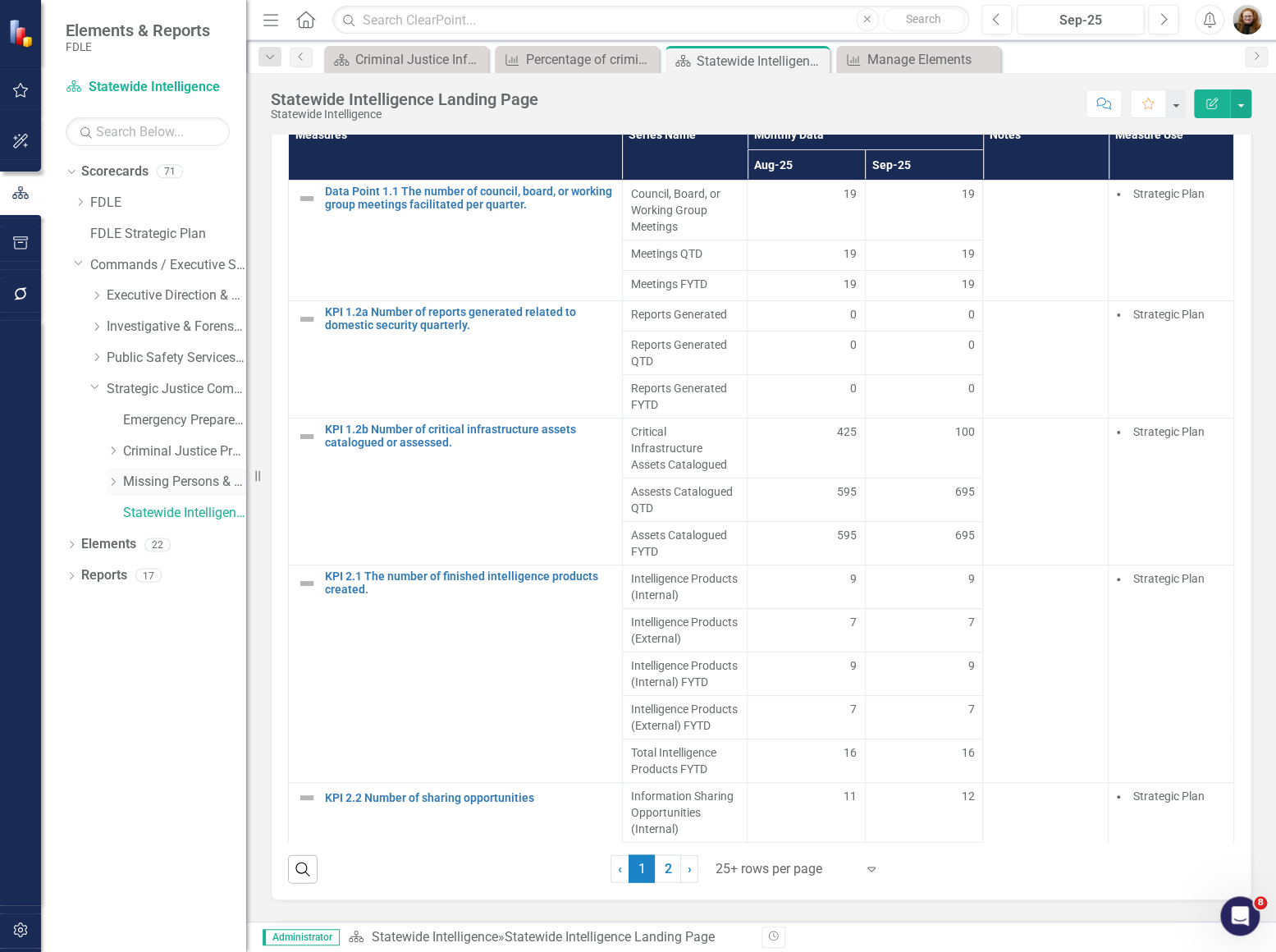
click at [164, 486] on link "Missing Persons & Offender Enforcement" at bounding box center [185, 482] width 123 height 19
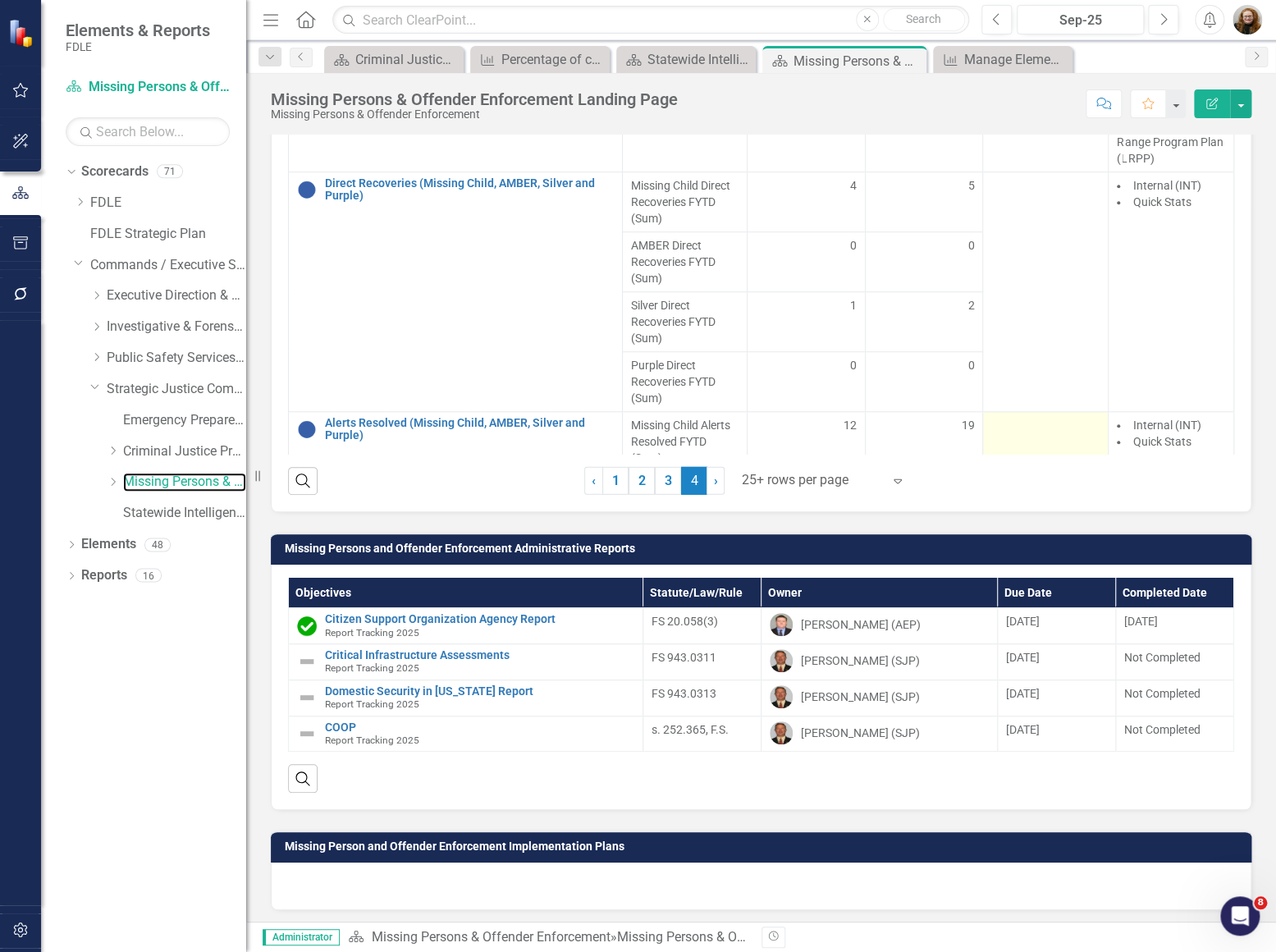
scroll to position [82, 0]
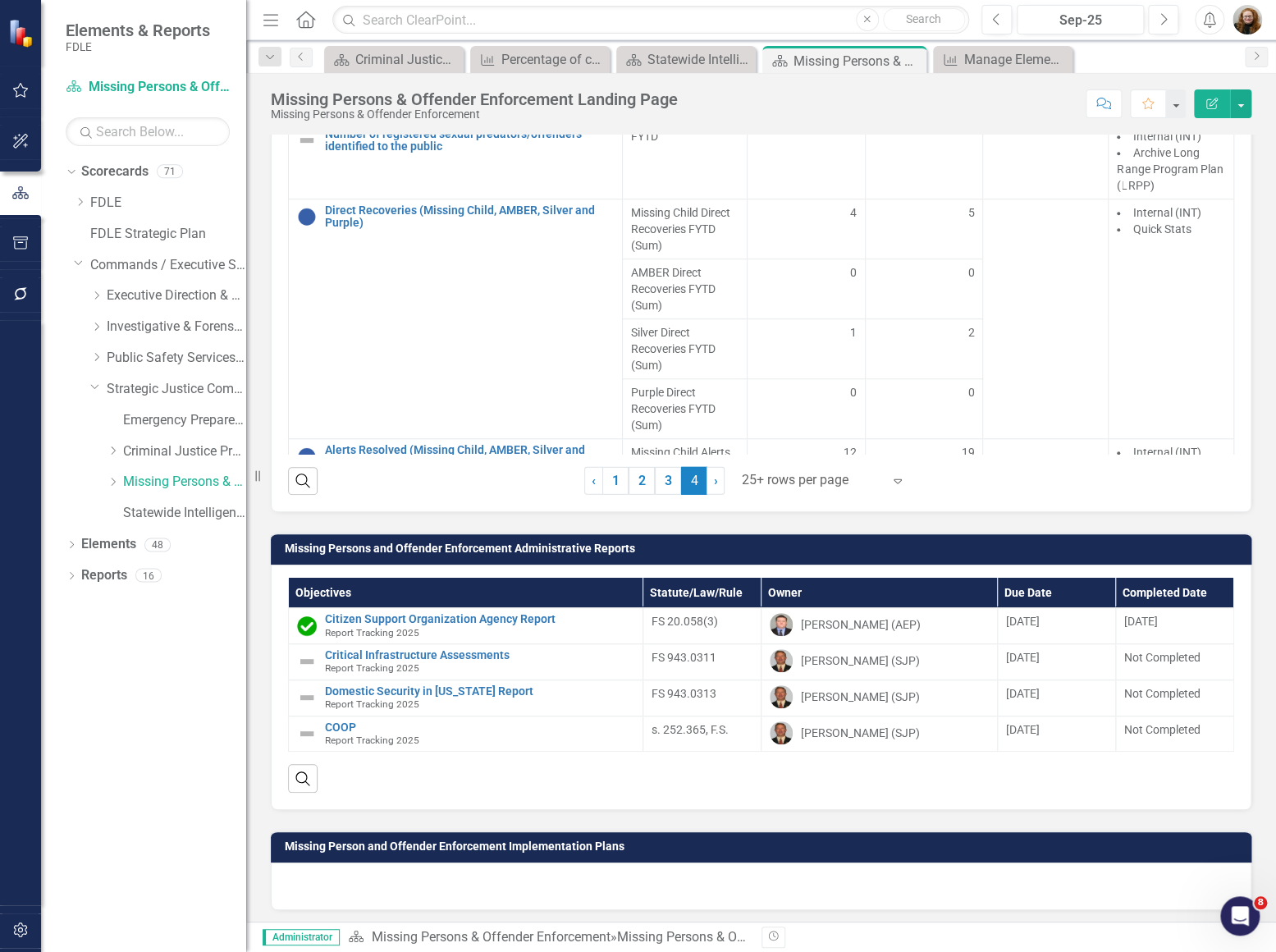
click at [1246, 495] on div "Missing Person and Offender Enforcement Measure Updater Measures Series Name Mo…" at bounding box center [761, 89] width 1005 height 846
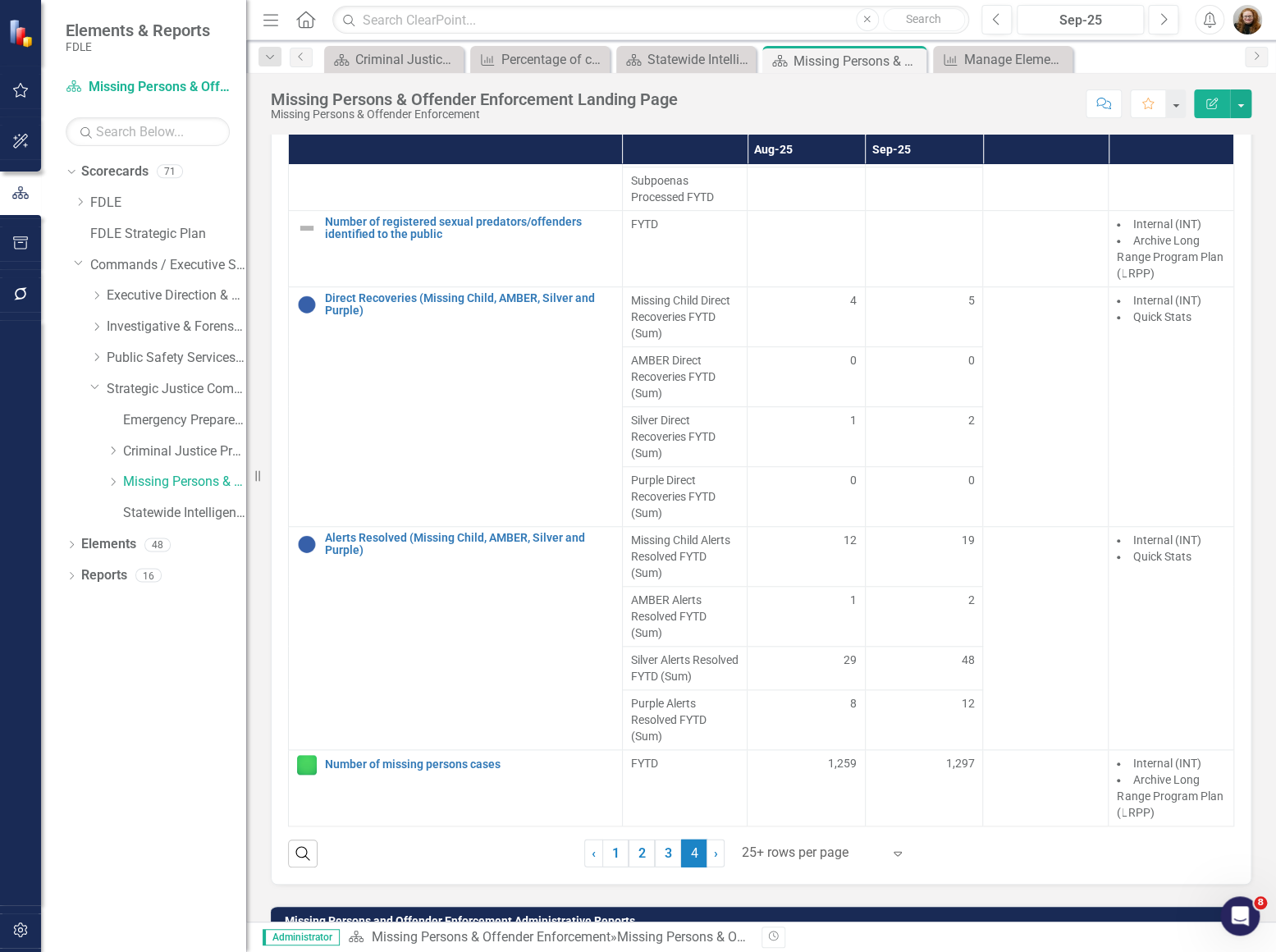
scroll to position [380, 0]
click at [92, 362] on icon "Dropdown" at bounding box center [97, 357] width 13 height 10
click at [148, 418] on link "Criminal Justice Information Services" at bounding box center [185, 420] width 123 height 19
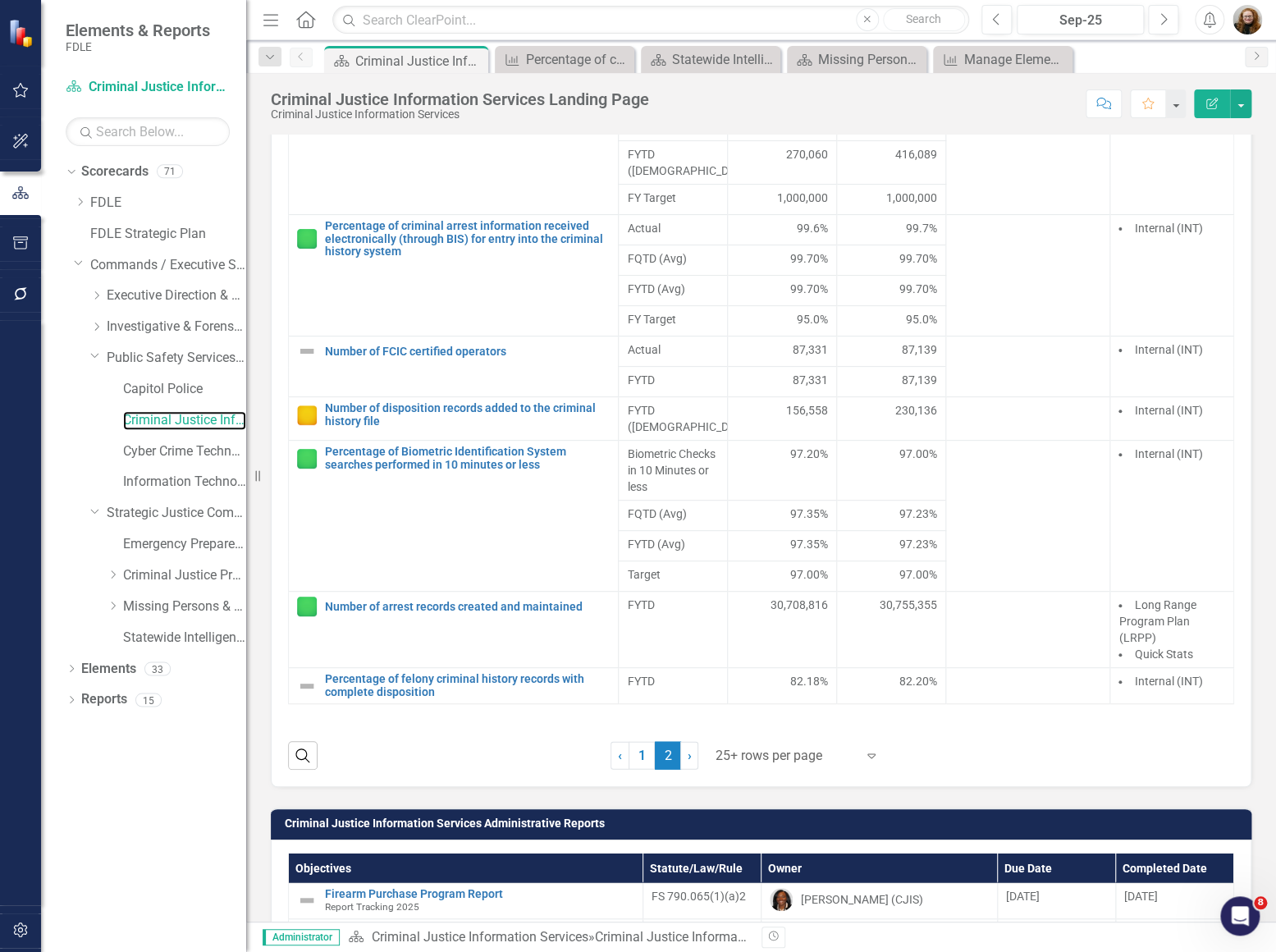
scroll to position [1343, 0]
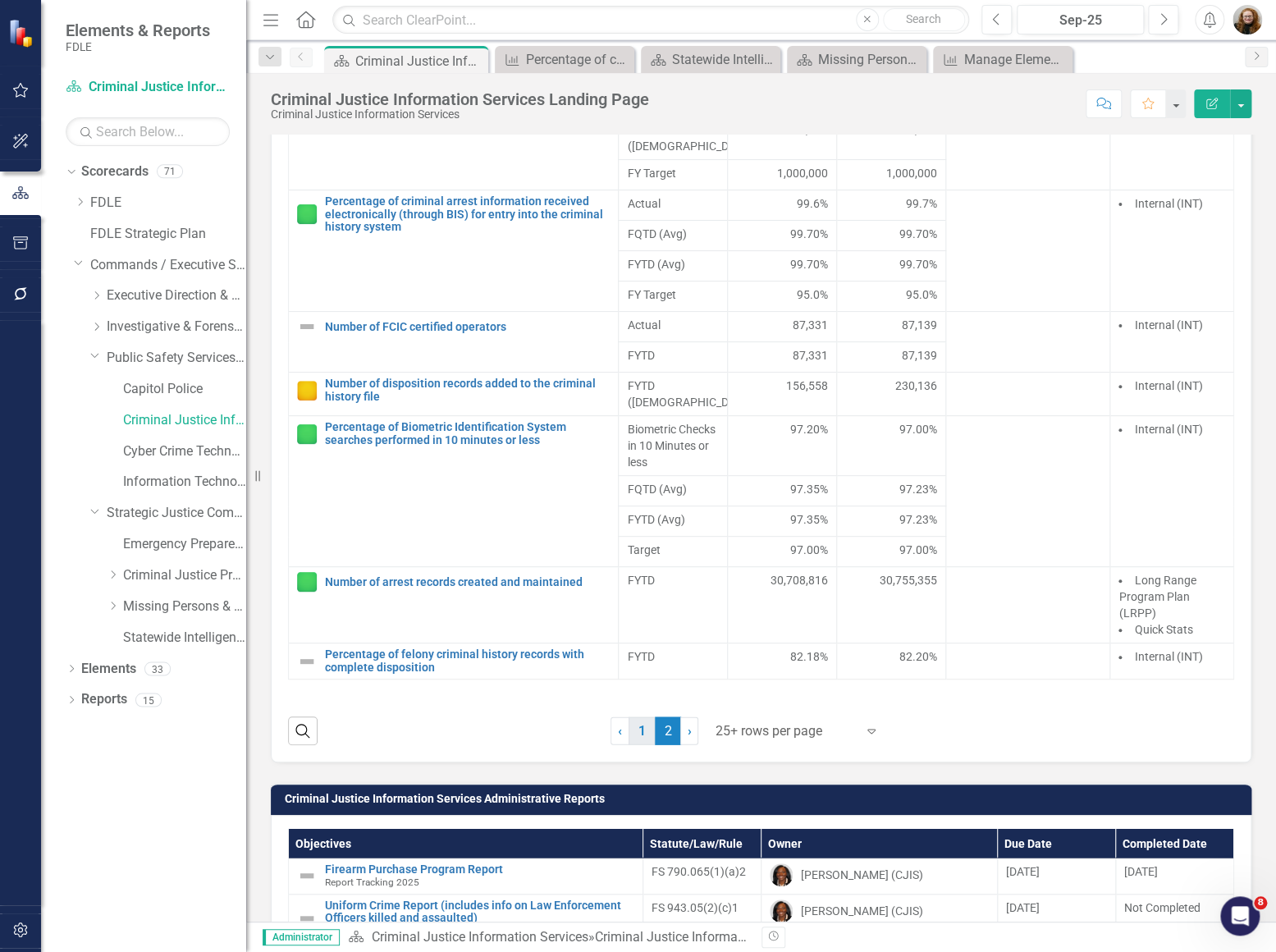
click at [643, 745] on link "1" at bounding box center [641, 730] width 26 height 28
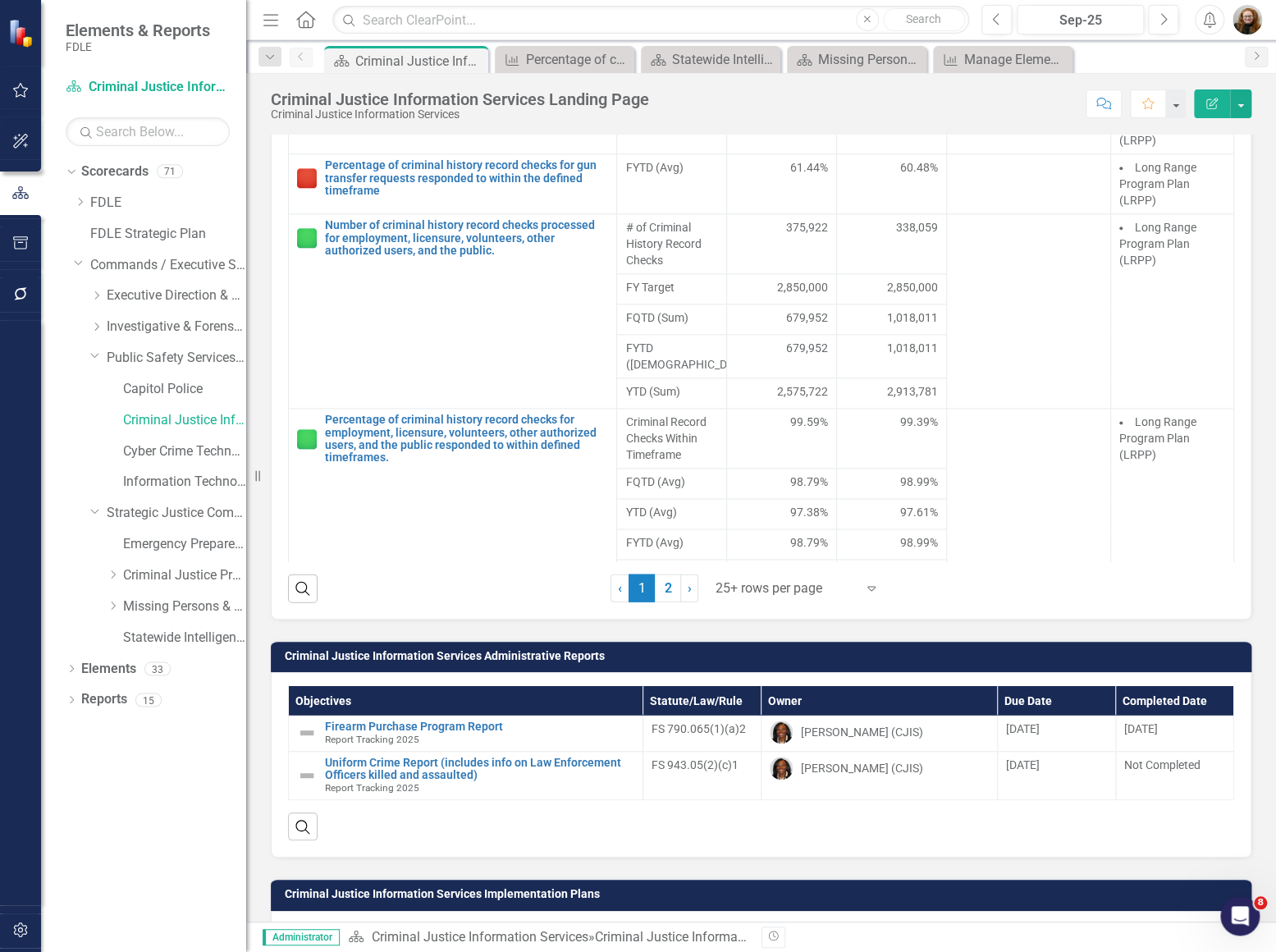
scroll to position [1493, 0]
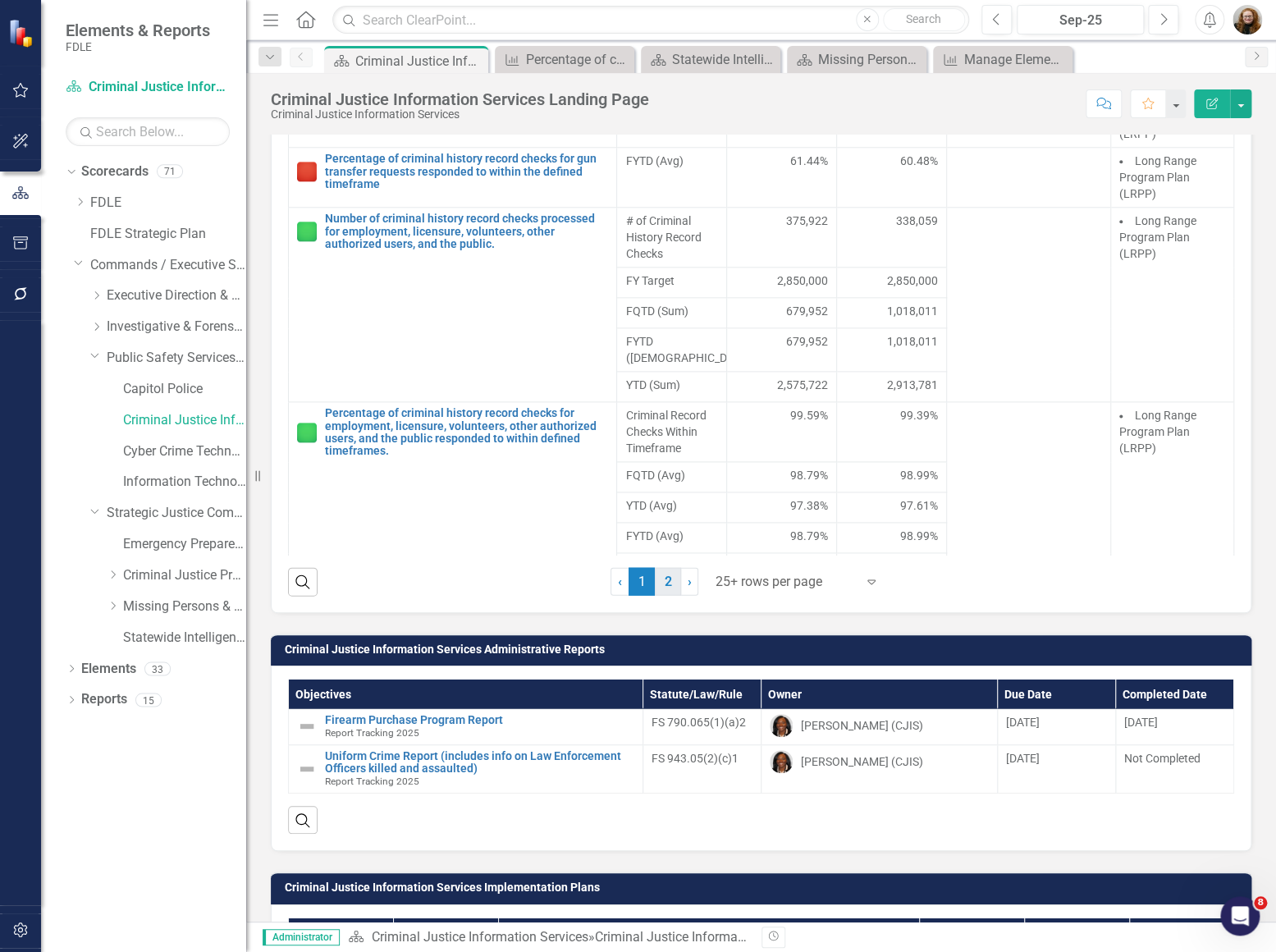
click at [662, 595] on link "2" at bounding box center [667, 581] width 26 height 28
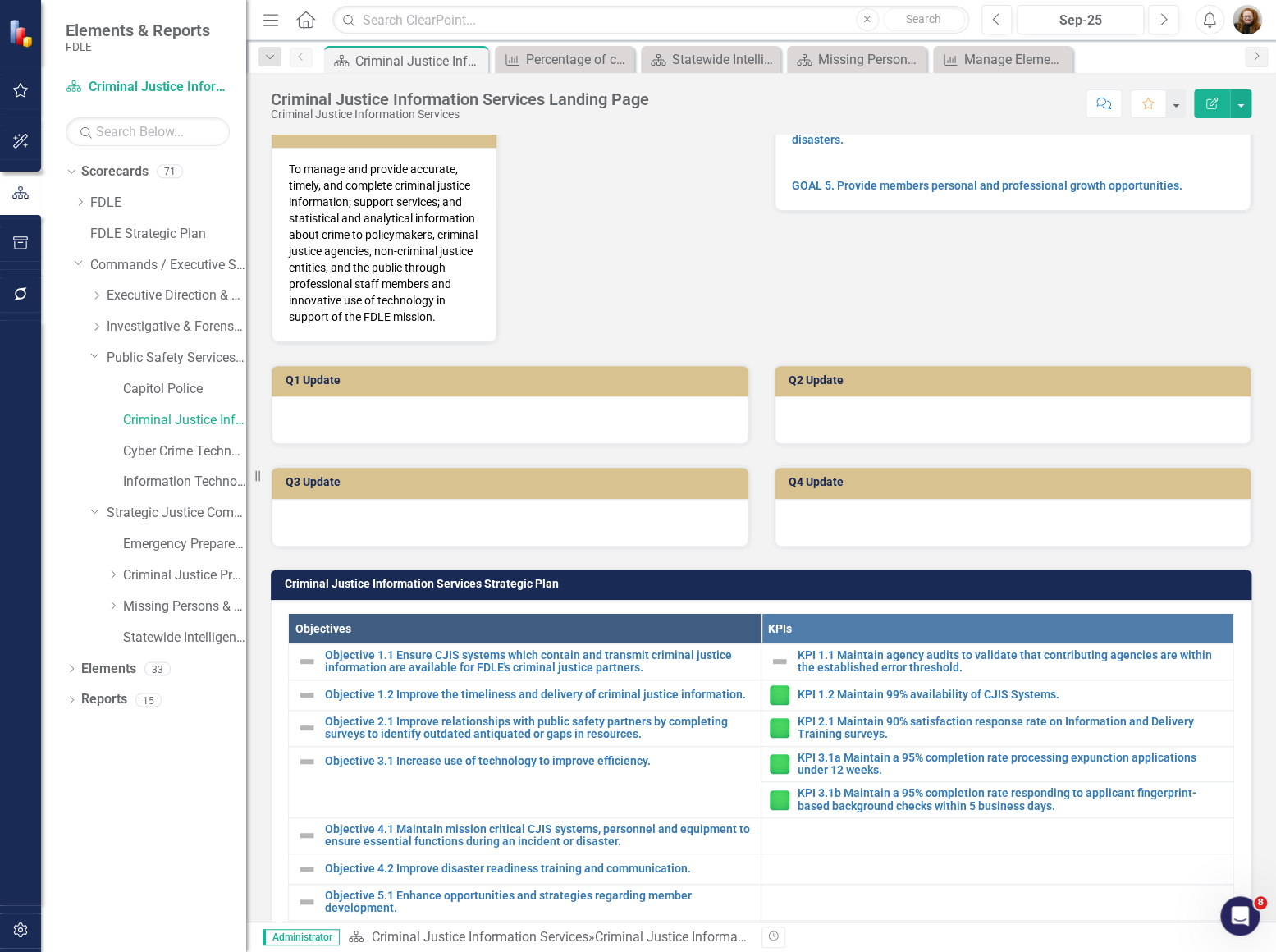
scroll to position [0, 0]
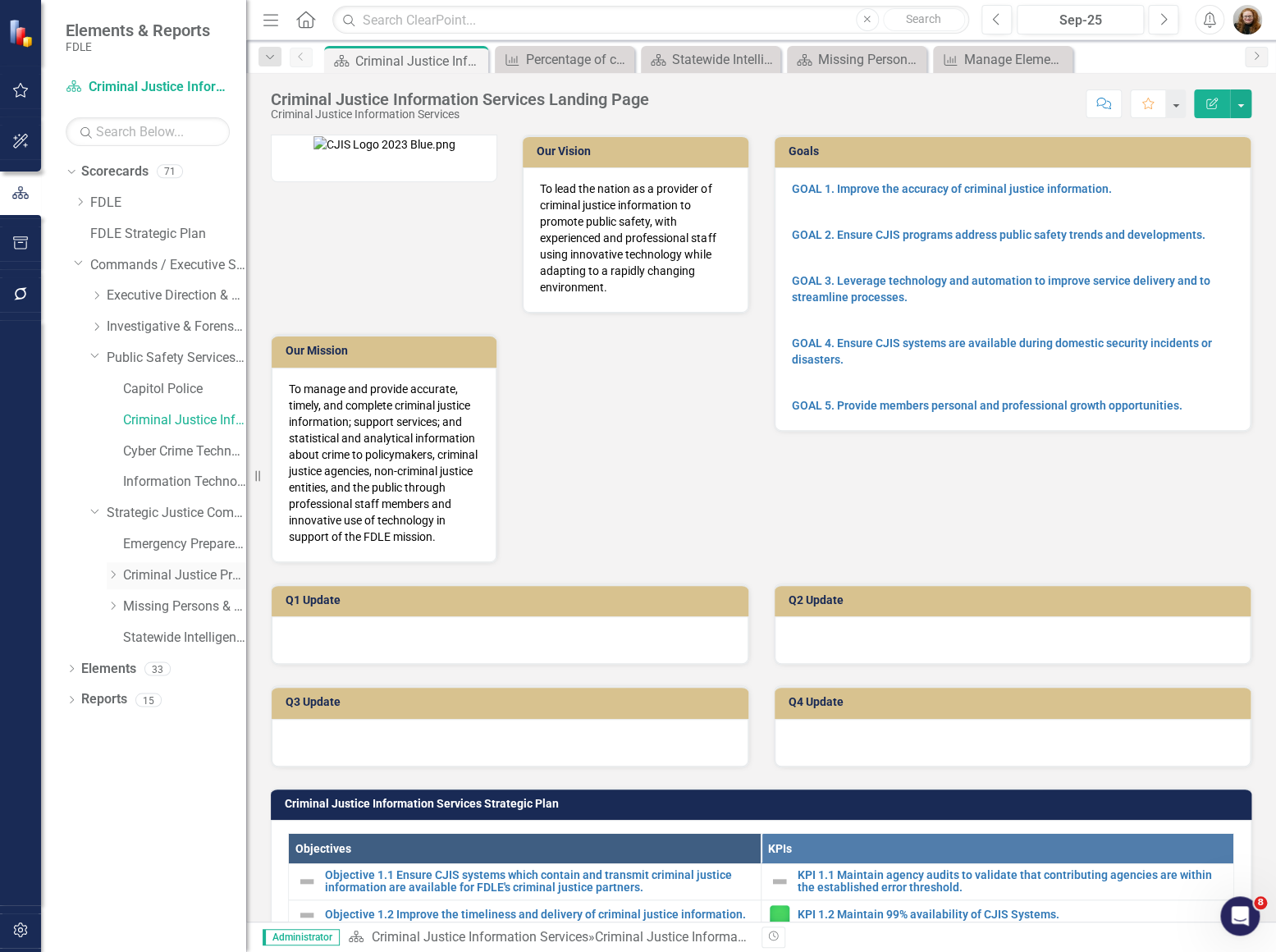
click at [160, 574] on link "Criminal Justice Professionalism, Standards & Training Services" at bounding box center [185, 575] width 123 height 19
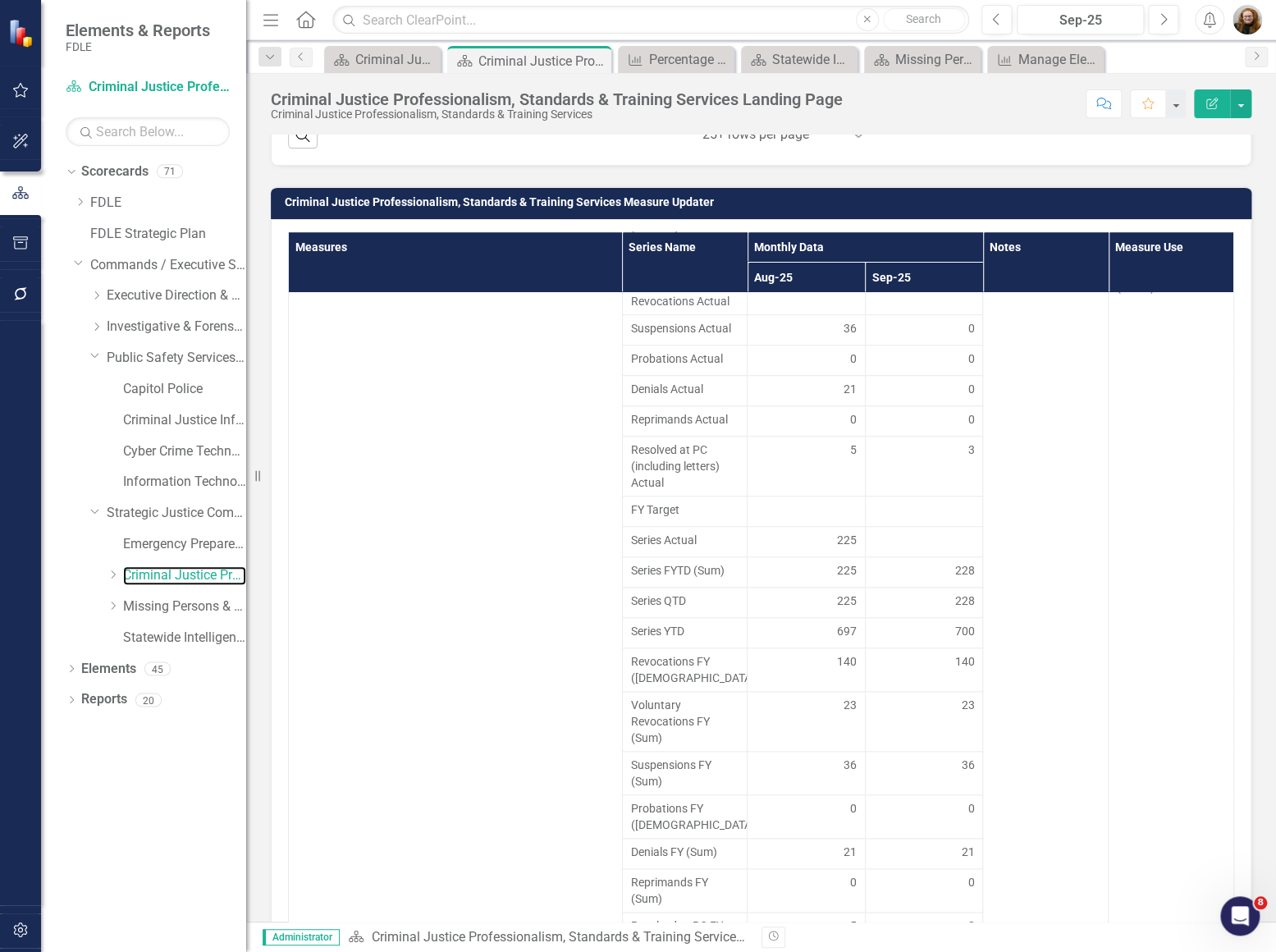
scroll to position [2238, 0]
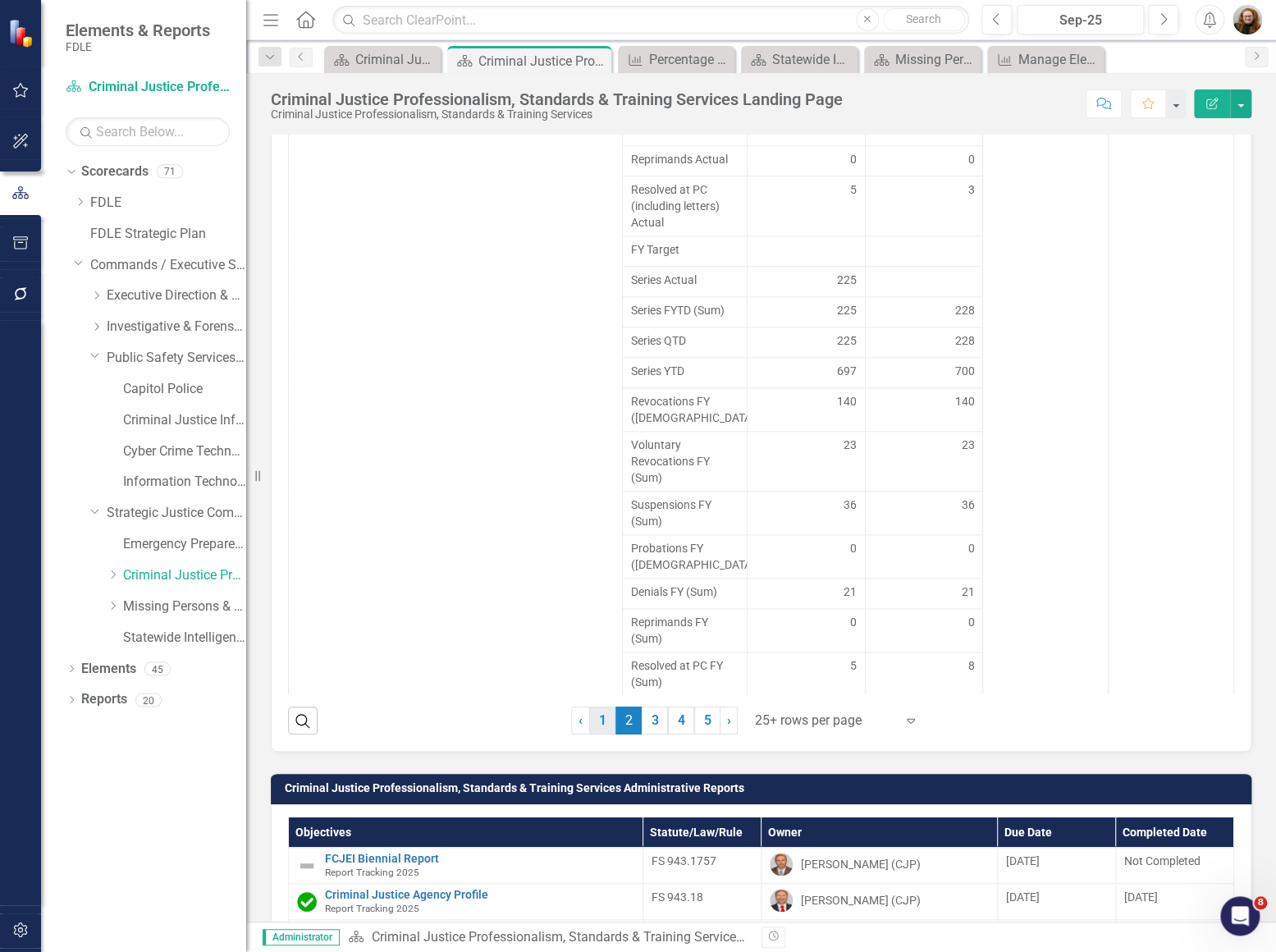
click at [600, 717] on link "1" at bounding box center [602, 720] width 26 height 28
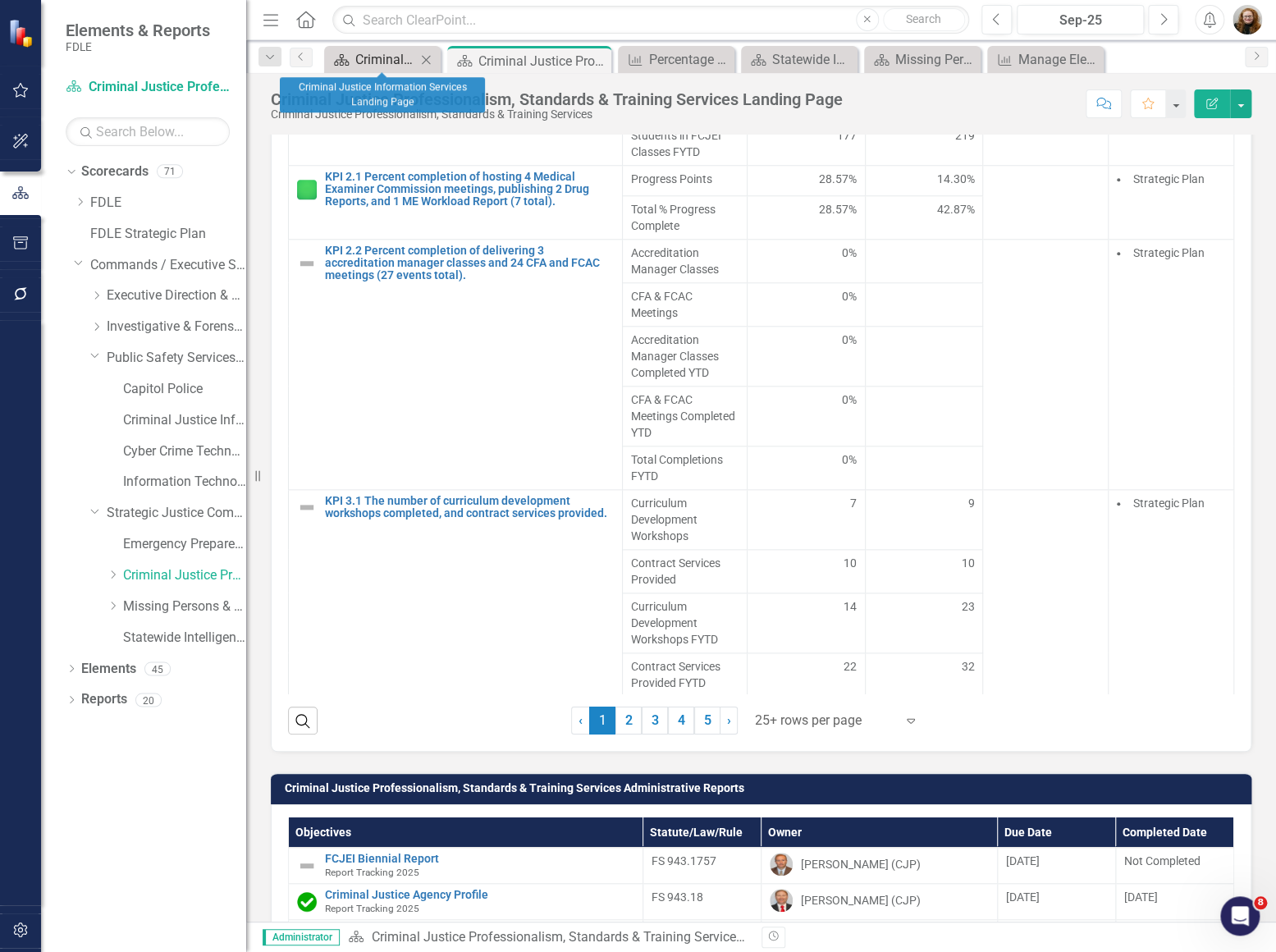
click at [374, 50] on div "Criminal Justice Information Services Landing Page" at bounding box center [385, 59] width 61 height 21
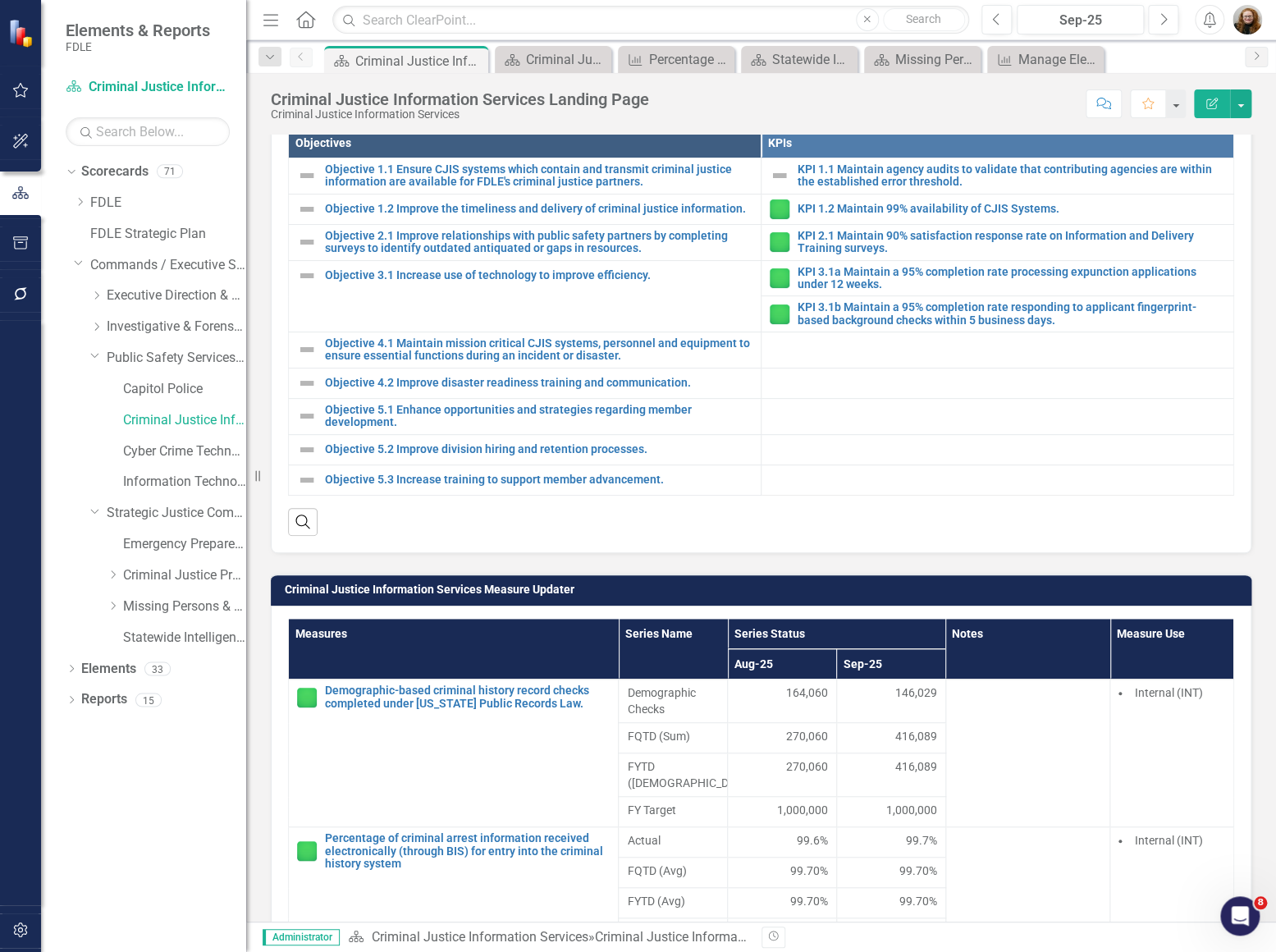
scroll to position [746, 0]
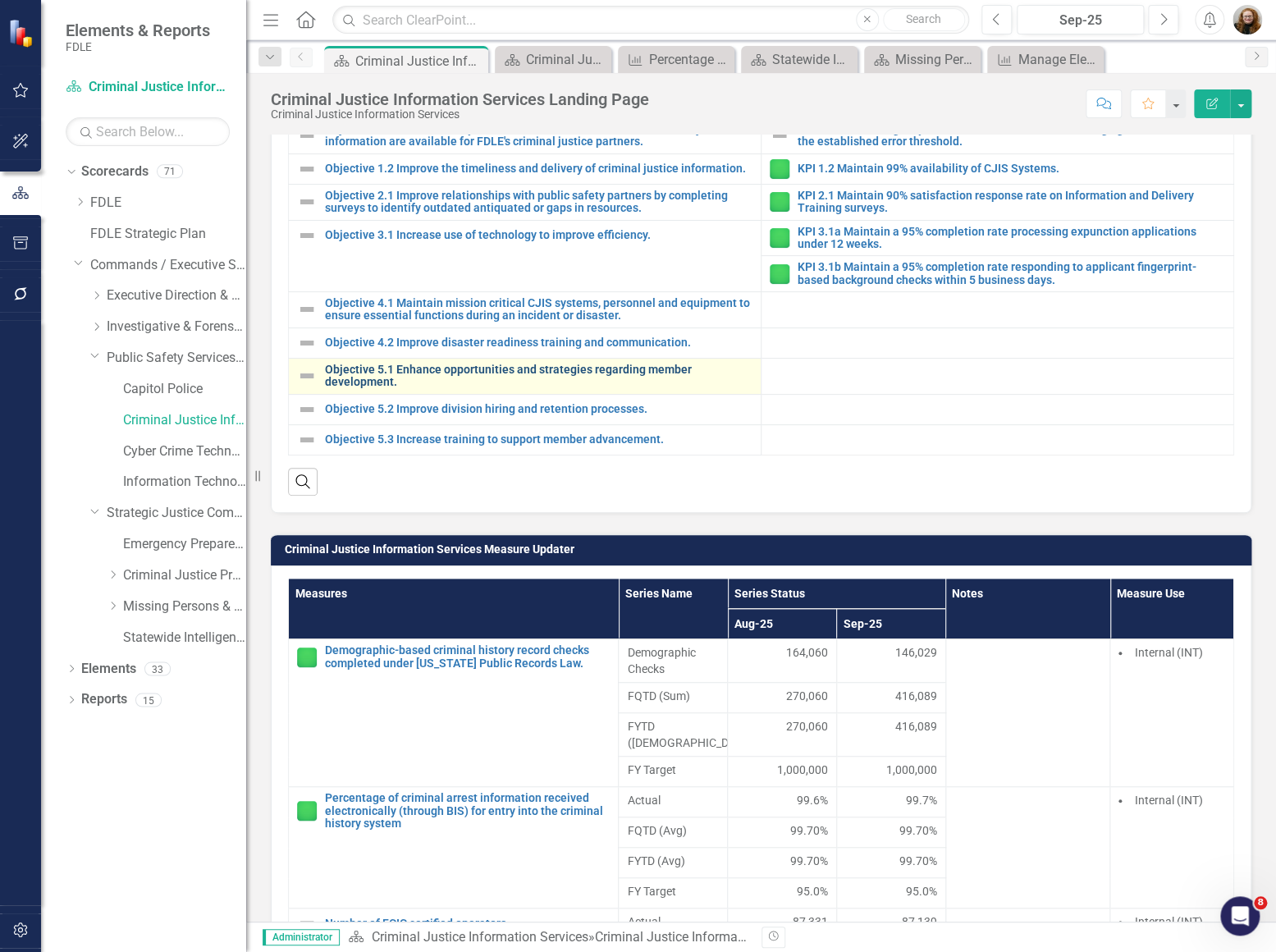
click at [477, 387] on link "Objective 5.1 Enhance opportunities and strategies regarding member development." at bounding box center [539, 376] width 427 height 25
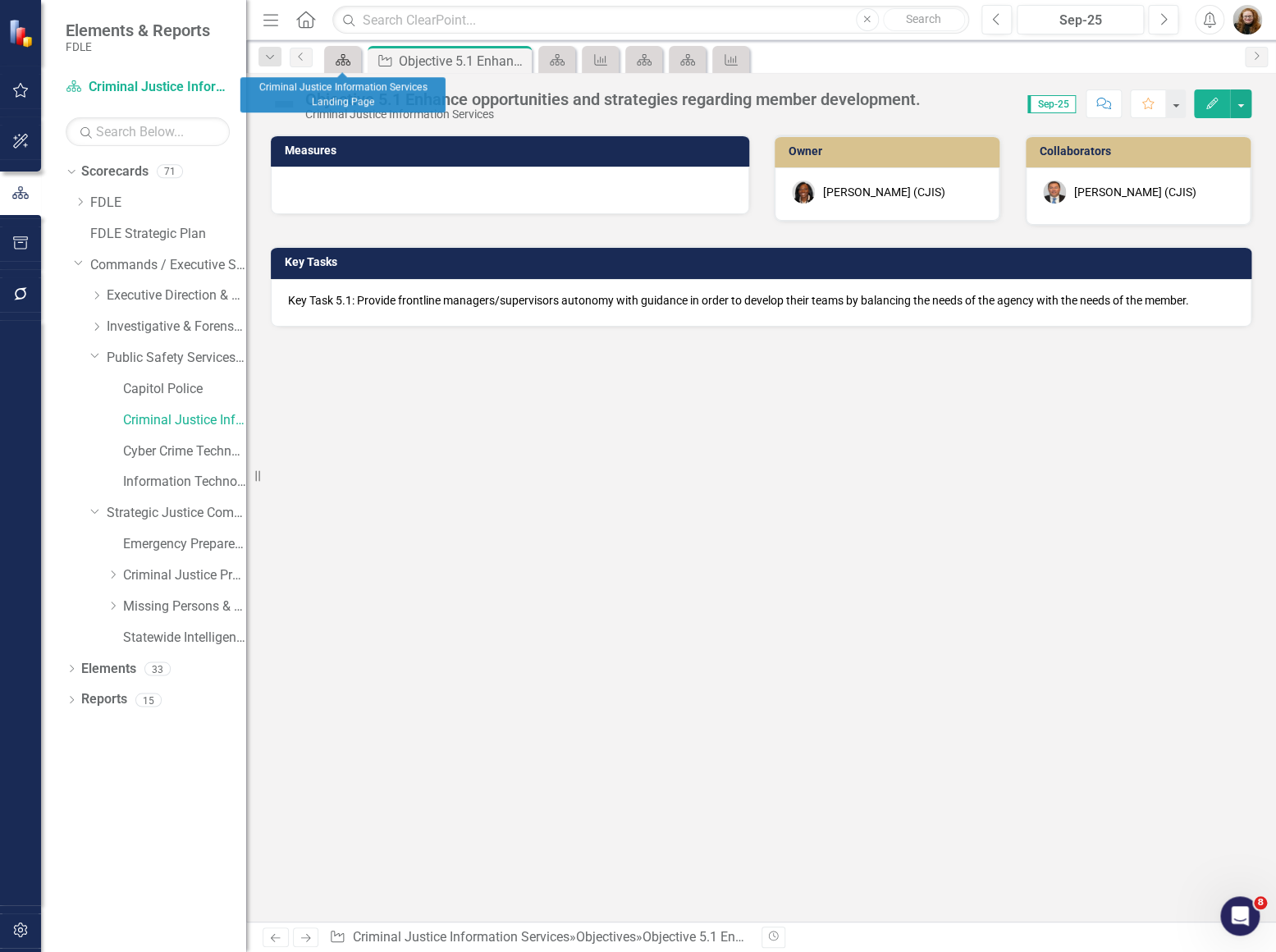
click at [341, 59] on icon at bounding box center [343, 60] width 14 height 12
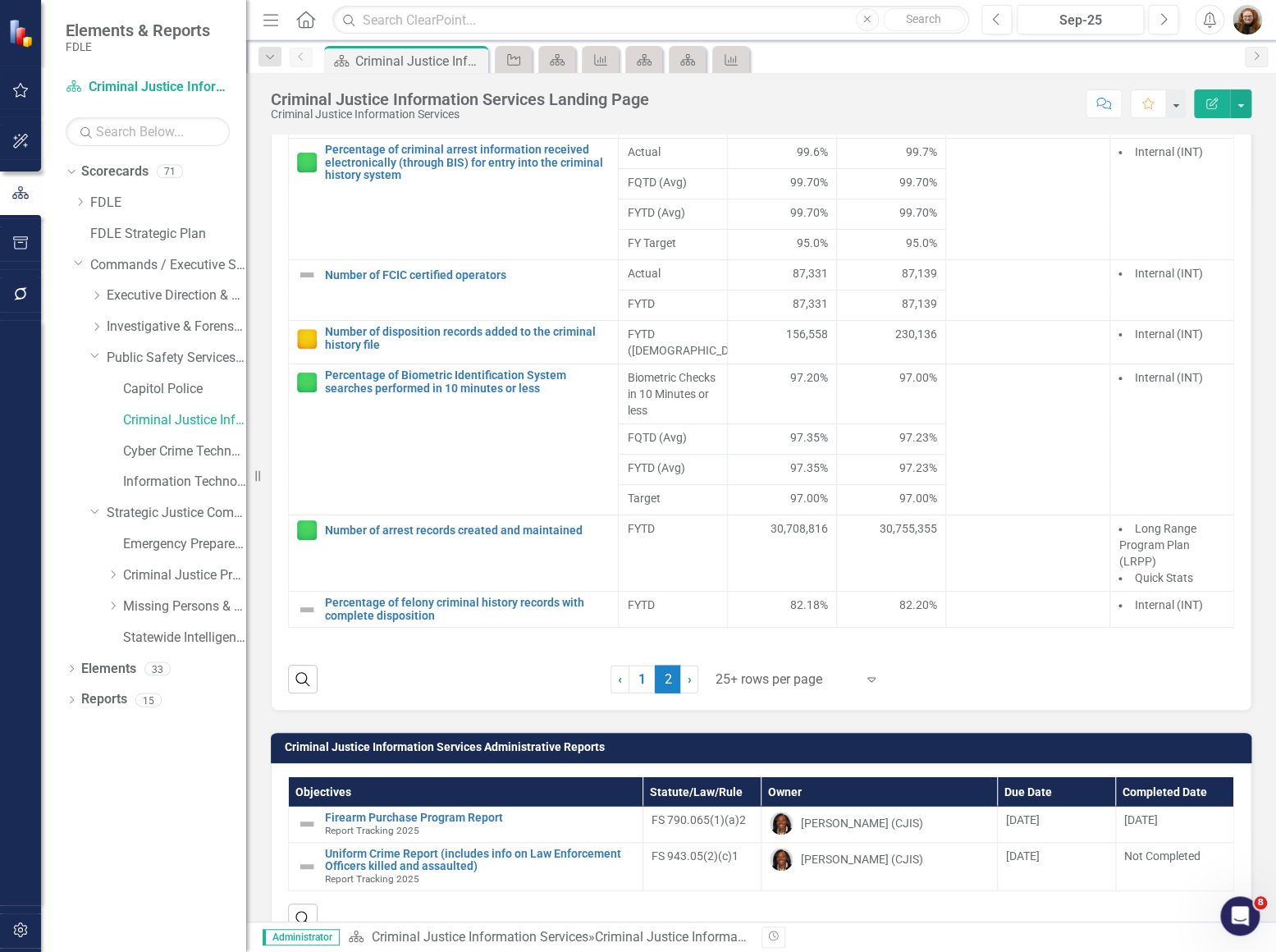
scroll to position [1418, 0]
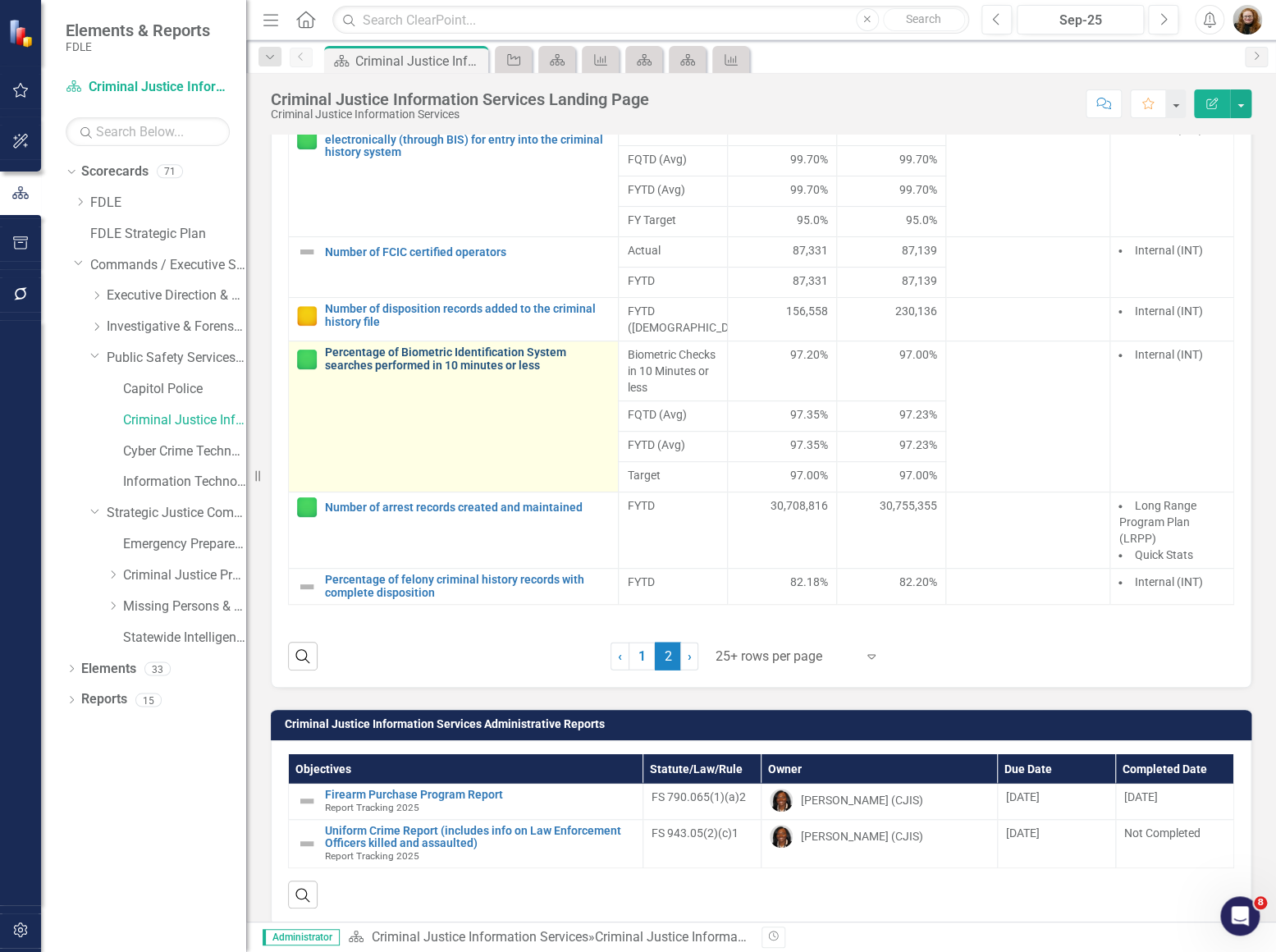
click at [455, 356] on link "Percentage of Biometric Identification System searches performed in 10 minutes …" at bounding box center [467, 359] width 284 height 25
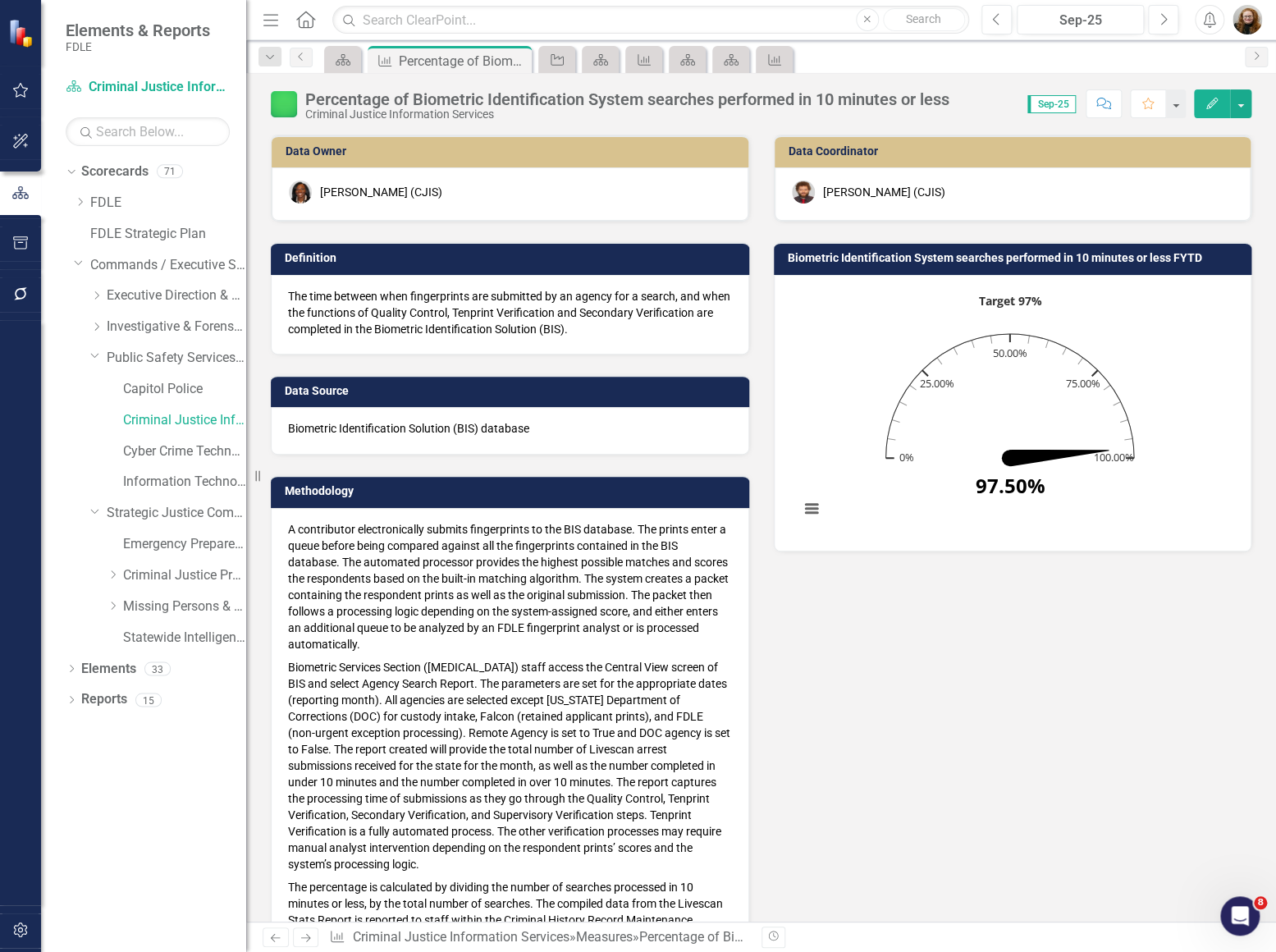
scroll to position [447, 0]
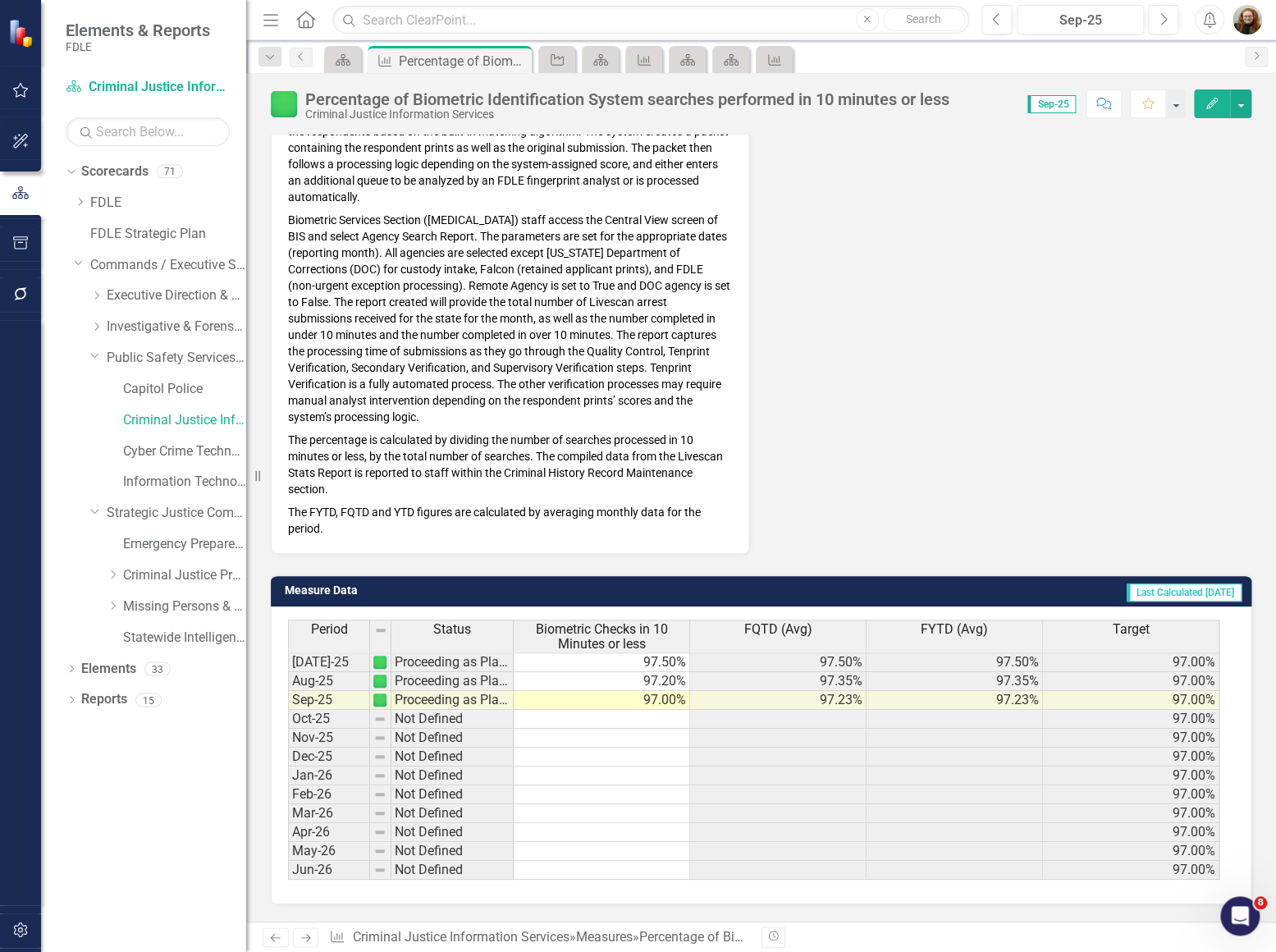
click at [844, 632] on div "FQTD (Avg)" at bounding box center [778, 630] width 176 height 18
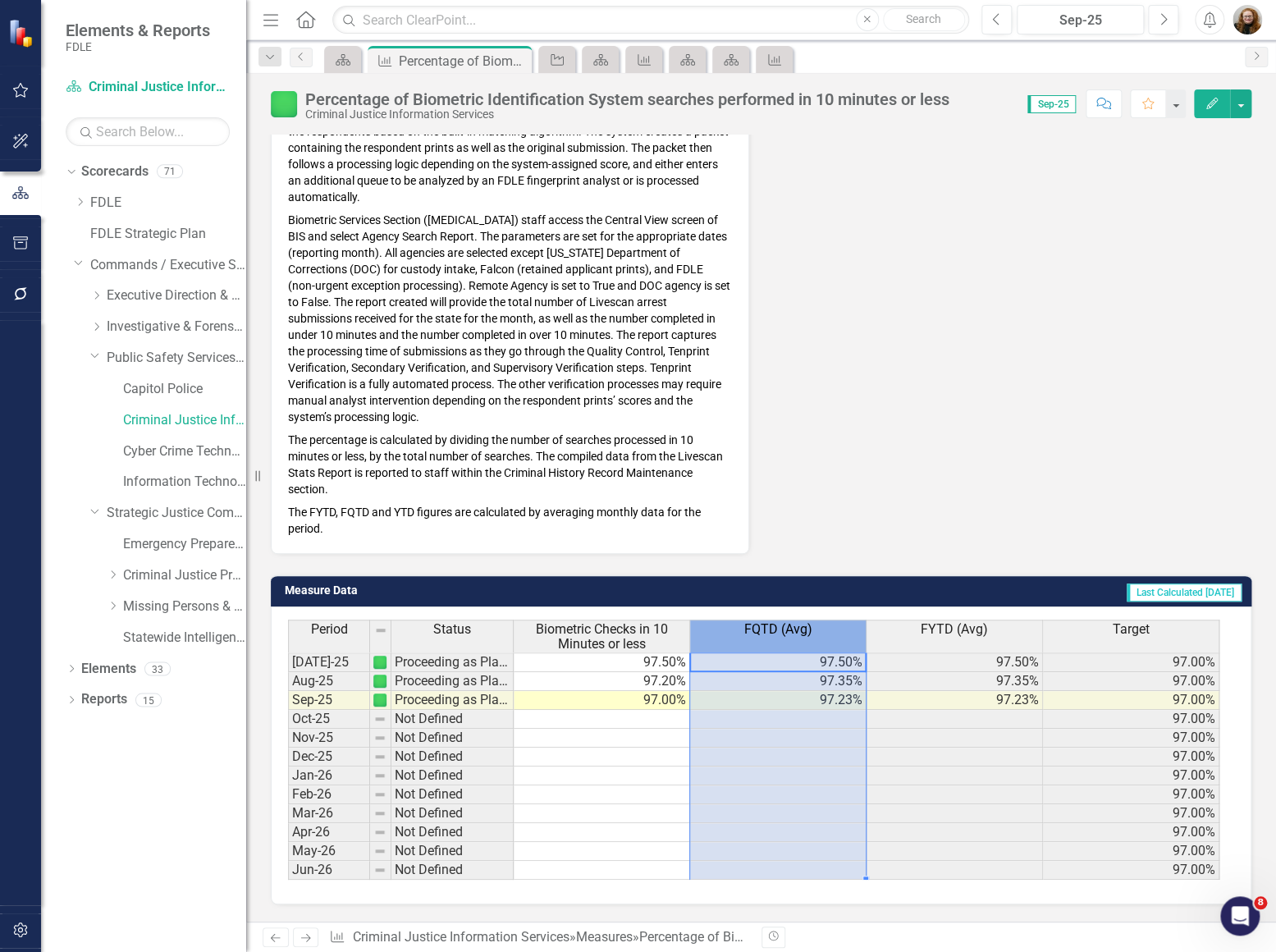
click at [844, 632] on div "FQTD (Avg)" at bounding box center [778, 630] width 176 height 18
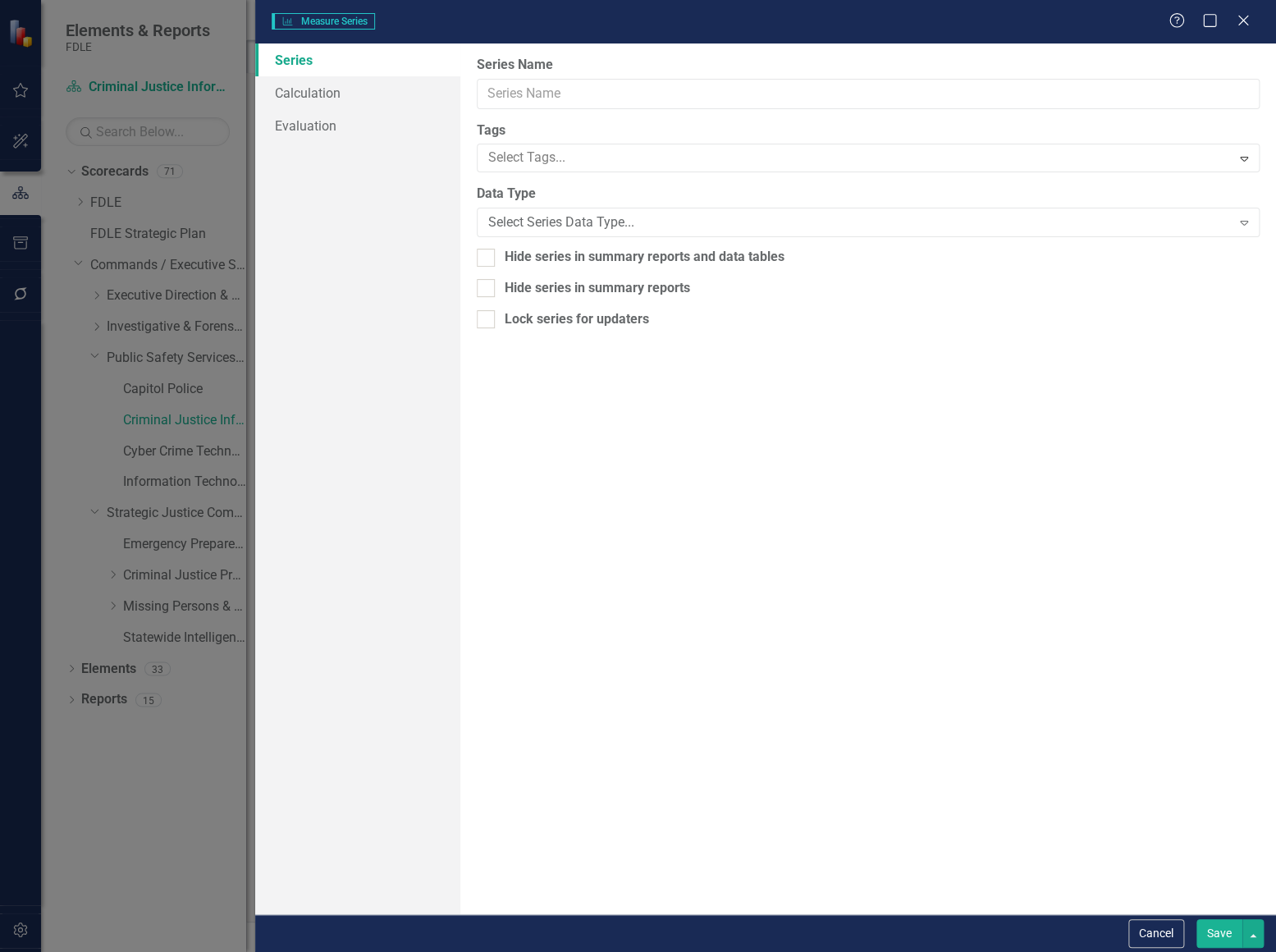
type input "FQTD (Avg)"
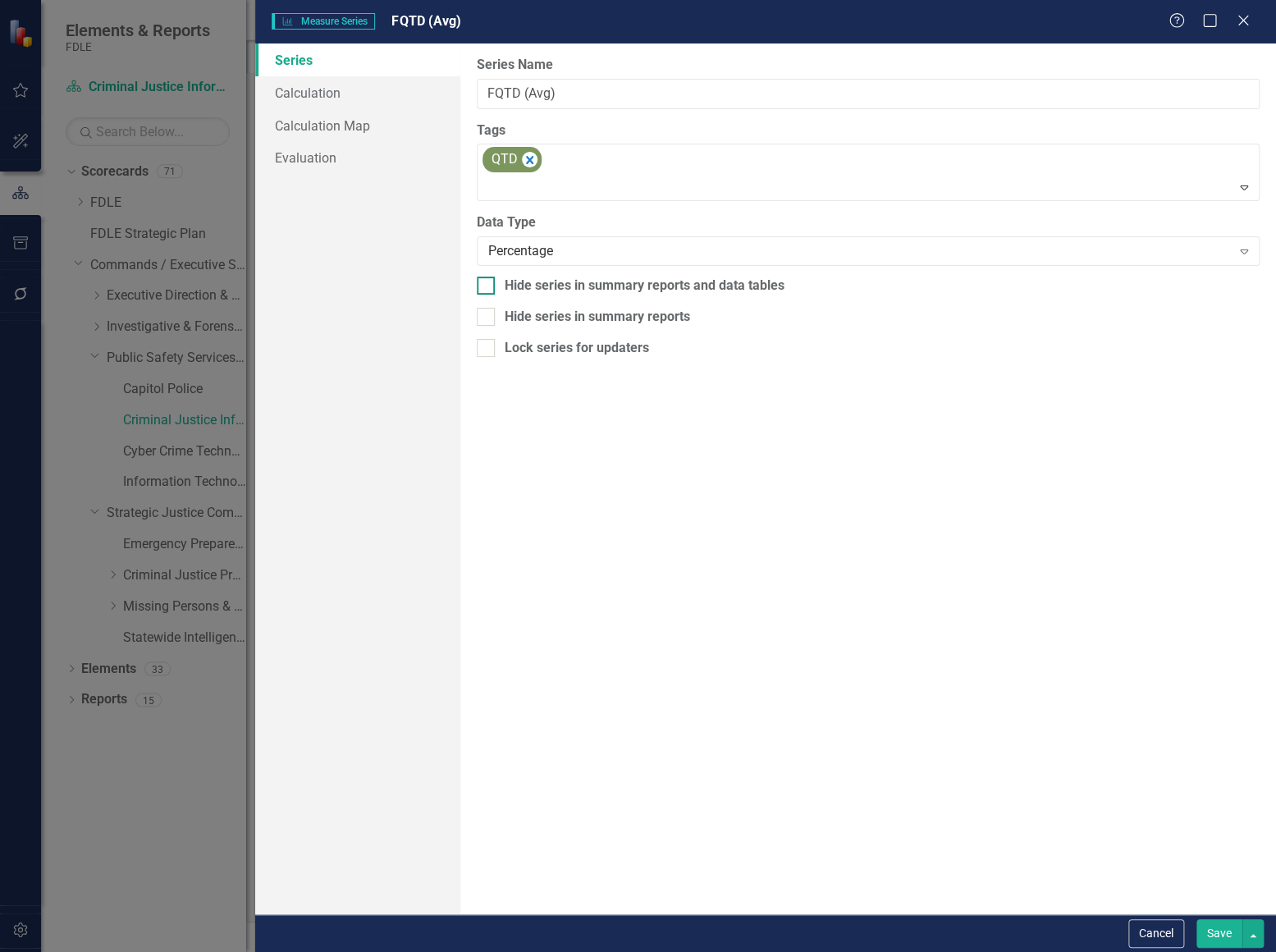
click at [491, 287] on div at bounding box center [486, 285] width 18 height 18
click at [487, 287] on input "Hide series in summary reports and data tables" at bounding box center [483, 282] width 11 height 11
checkbox input "true"
click at [1223, 937] on button "Save" at bounding box center [1219, 934] width 46 height 29
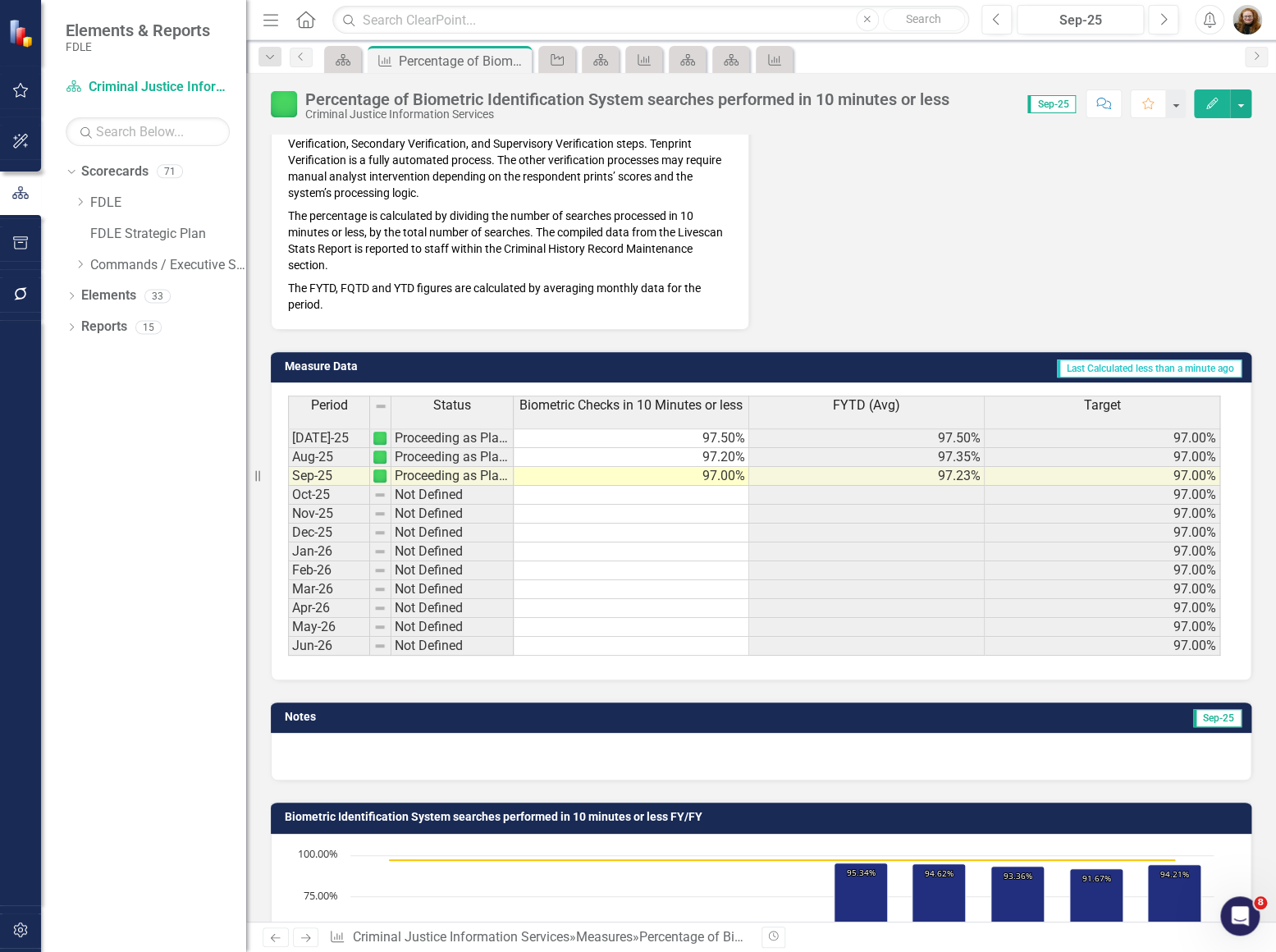
scroll to position [886, 0]
